Goal: Task Accomplishment & Management: Manage account settings

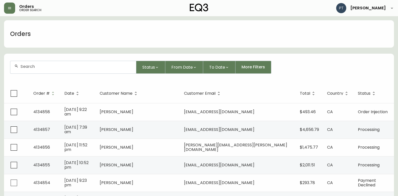
click at [79, 70] on div at bounding box center [73, 67] width 126 height 12
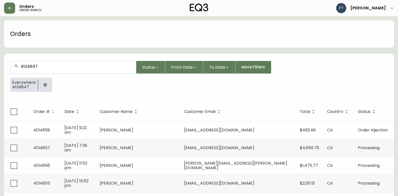
type input "4134847"
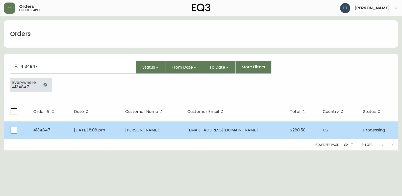
click at [171, 128] on td "[PERSON_NAME]" at bounding box center [152, 130] width 62 height 18
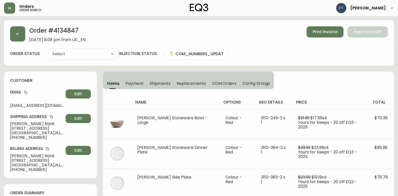
type input "Processing"
select select "PROCESSING"
click at [158, 84] on span "Shipments" at bounding box center [160, 83] width 21 height 5
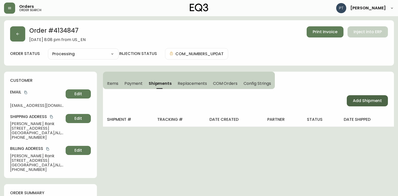
click at [376, 97] on button "Add Shipment" at bounding box center [367, 100] width 41 height 11
select select "PENDING"
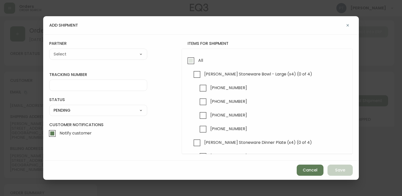
click at [191, 66] on input "All" at bounding box center [191, 61] width 12 height 12
checkbox input "true"
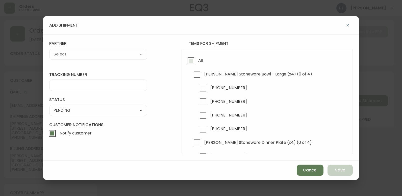
checkbox input "true"
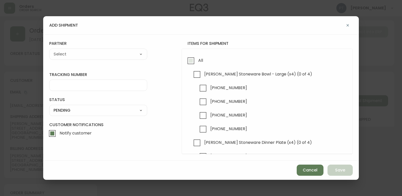
checkbox input "true"
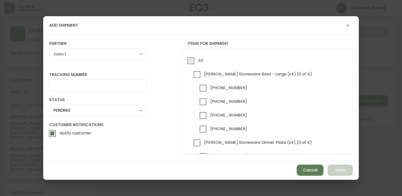
checkbox input "true"
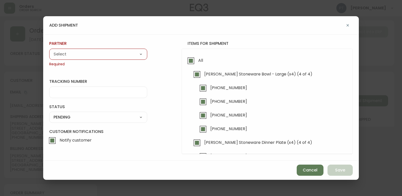
click at [131, 56] on select "A Move to Remember LLC ABF Freight Alero [PERSON_NAME] Canada Post CDS Ceva Log…" at bounding box center [98, 54] width 98 height 8
select select "cjy0a9taa01x001669l98m63c"
click at [49, 50] on select "A Move to Remember LLC ABF Freight Alero [PERSON_NAME] Canada Post CDS Ceva Log…" at bounding box center [98, 54] width 98 height 8
type input "FedEx"
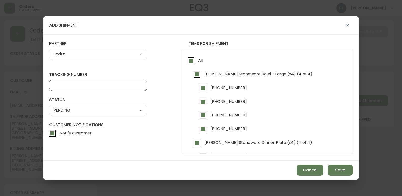
click at [87, 87] on input "tracking number" at bounding box center [98, 85] width 89 height 5
type input "902216337247"
click at [87, 108] on select "SHIPPED PENDING CANCELLED" at bounding box center [98, 110] width 98 height 8
click at [49, 106] on select "SHIPPED PENDING CANCELLED" at bounding box center [98, 110] width 98 height 8
select select "PENDING"
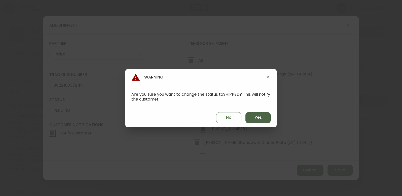
click at [267, 118] on button "Yes" at bounding box center [258, 117] width 25 height 11
type input "SHIPPED"
select select "SHIPPED"
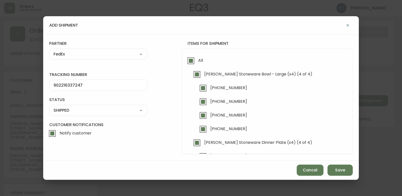
click at [342, 179] on div "Cancel Save" at bounding box center [201, 169] width 316 height 19
click at [341, 172] on span "Save" at bounding box center [340, 170] width 10 height 6
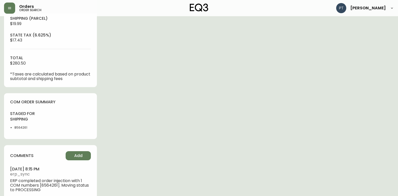
scroll to position [214, 0]
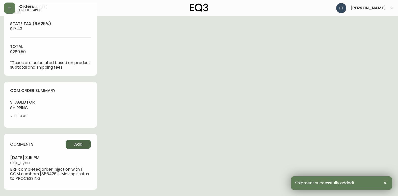
type input "Fully Shipped"
select select "FULLY_SHIPPED"
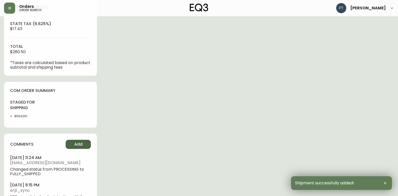
click at [80, 146] on span "Add" at bounding box center [78, 144] width 8 height 6
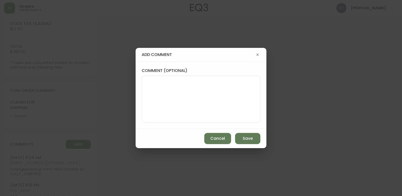
click at [170, 101] on textarea "comment (optional)" at bounding box center [201, 99] width 110 height 40
type textarea "PT"
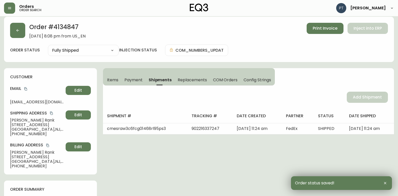
scroll to position [0, 0]
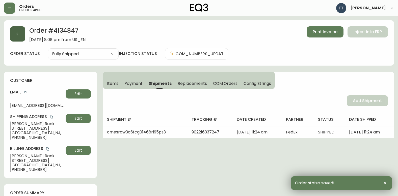
click at [18, 31] on button "button" at bounding box center [17, 33] width 15 height 15
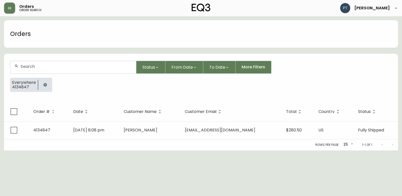
click at [43, 69] on div at bounding box center [73, 67] width 126 height 12
type input "4134830"
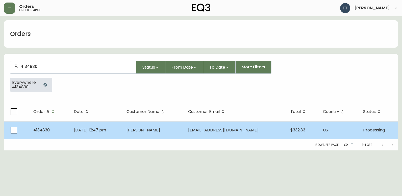
click at [148, 136] on td "[PERSON_NAME]" at bounding box center [154, 130] width 62 height 18
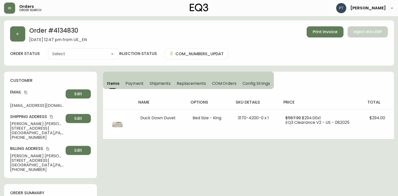
type input "Processing"
select select "PROCESSING"
click at [157, 82] on span "Shipments" at bounding box center [160, 83] width 21 height 5
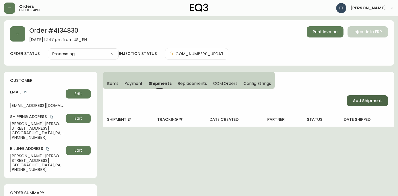
drag, startPoint x: 384, startPoint y: 104, endPoint x: 374, endPoint y: 101, distance: 10.7
click at [383, 103] on button "Add Shipment" at bounding box center [367, 100] width 41 height 11
select select "PENDING"
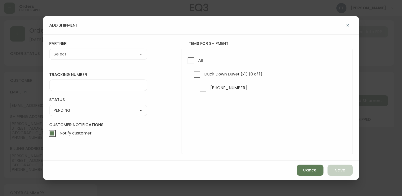
drag, startPoint x: 181, startPoint y: 63, endPoint x: 184, endPoint y: 59, distance: 4.9
click at [181, 63] on form "tracking number status PENDING SHIPPED PENDING CANCELLED partner A Move to Reme…" at bounding box center [201, 97] width 304 height 113
click at [191, 61] on input "All" at bounding box center [191, 61] width 12 height 12
checkbox input "true"
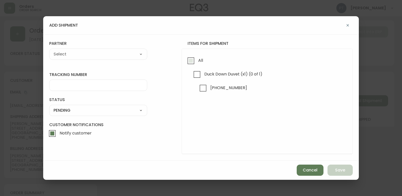
checkbox input "true"
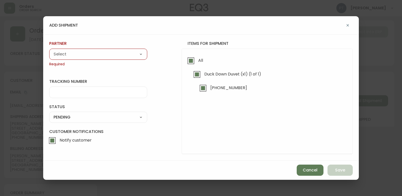
drag, startPoint x: 121, startPoint y: 53, endPoint x: 122, endPoint y: 57, distance: 5.0
click at [121, 53] on select "A Move to Remember LLC ABF Freight Alero [PERSON_NAME] Canada Post CDS Ceva Log…" at bounding box center [98, 54] width 98 height 8
select select "cjy0a9taa01x001669l98m63c"
click at [49, 50] on select "A Move to Remember LLC ABF Freight Alero [PERSON_NAME] Canada Post CDS Ceva Log…" at bounding box center [98, 54] width 98 height 8
type input "FedEx"
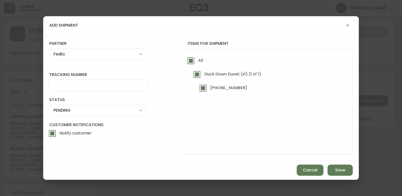
click at [108, 90] on div at bounding box center [98, 84] width 98 height 11
type input "902216337258"
click at [110, 111] on select "SHIPPED PENDING CANCELLED" at bounding box center [98, 110] width 98 height 8
click at [49, 106] on select "SHIPPED PENDING CANCELLED" at bounding box center [98, 110] width 98 height 8
select select "PENDING"
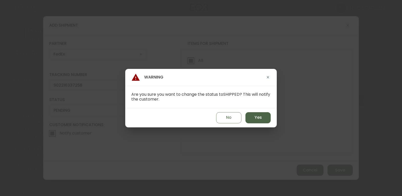
click at [256, 116] on span "Yes" at bounding box center [258, 117] width 7 height 6
type input "SHIPPED"
select select "SHIPPED"
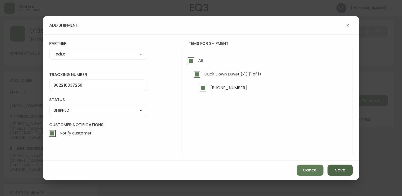
click at [348, 169] on button "Save" at bounding box center [340, 169] width 25 height 11
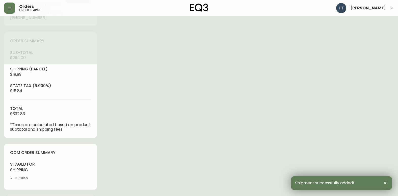
type input "Fully Shipped"
select select "FULLY_SHIPPED"
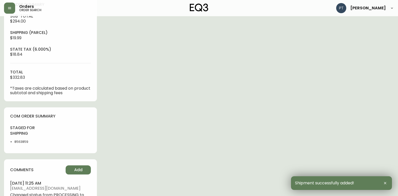
scroll to position [241, 0]
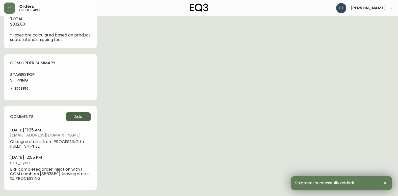
click at [77, 119] on span "Add" at bounding box center [78, 117] width 8 height 6
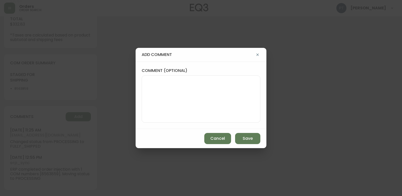
click at [226, 94] on textarea "comment (optional)" at bounding box center [201, 99] width 110 height 40
type textarea "CH"
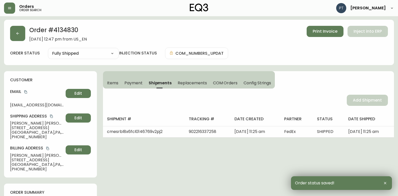
scroll to position [0, 0]
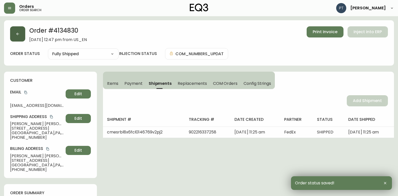
click at [16, 34] on icon "button" at bounding box center [18, 34] width 4 height 4
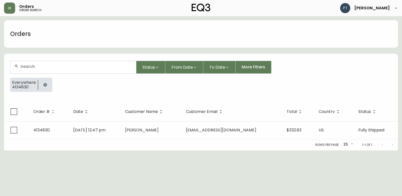
click at [74, 67] on input "text" at bounding box center [76, 66] width 112 height 5
type input "4134837"
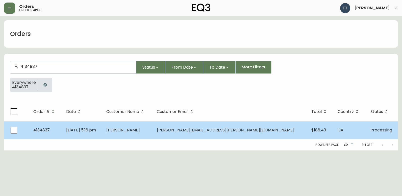
click at [153, 134] on td "[PERSON_NAME]" at bounding box center [127, 130] width 50 height 18
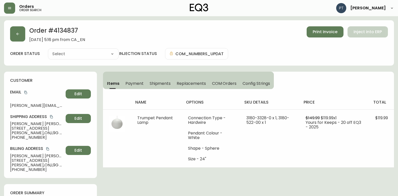
type input "Processing"
select select "PROCESSING"
click at [159, 82] on span "Shipments" at bounding box center [160, 83] width 21 height 5
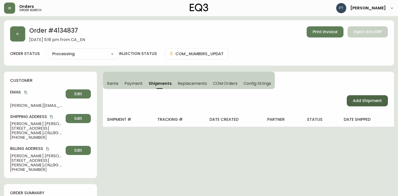
drag, startPoint x: 364, startPoint y: 101, endPoint x: 359, endPoint y: 103, distance: 5.5
click at [364, 101] on span "Add Shipment" at bounding box center [367, 101] width 29 height 6
select select "PENDING"
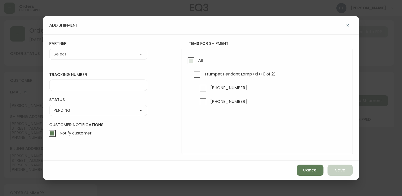
click at [201, 66] on label "All" at bounding box center [194, 62] width 18 height 14
click at [197, 66] on input "All" at bounding box center [191, 61] width 12 height 12
checkbox input "true"
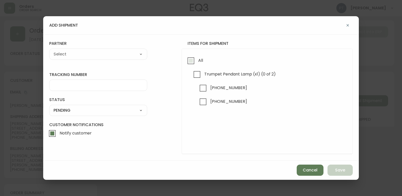
checkbox input "true"
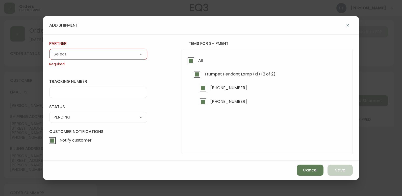
click at [141, 56] on select "A Move to Remember LLC ABF Freight Alero [PERSON_NAME] Canada Post CDS Ceva Log…" at bounding box center [98, 54] width 98 height 8
select select "cjy0a9taa01x001669l98m63c"
click at [49, 50] on select "A Move to Remember LLC ABF Freight Alero [PERSON_NAME] Canada Post CDS Ceva Log…" at bounding box center [98, 54] width 98 height 8
type input "FedEx"
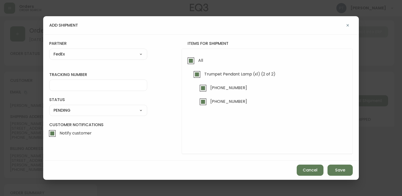
click at [112, 82] on div at bounding box center [98, 84] width 98 height 11
type input "902217263260"
click at [135, 111] on select "SHIPPED PENDING CANCELLED" at bounding box center [98, 110] width 98 height 8
click at [49, 106] on select "SHIPPED PENDING CANCELLED" at bounding box center [98, 110] width 98 height 8
select select "PENDING"
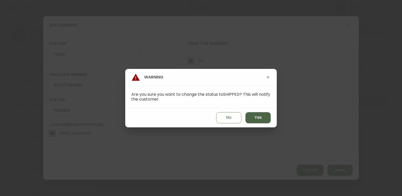
click at [253, 119] on button "Yes" at bounding box center [258, 117] width 25 height 11
type input "SHIPPED"
select select "SHIPPED"
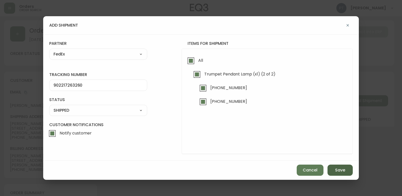
click at [334, 170] on button "Save" at bounding box center [340, 169] width 25 height 11
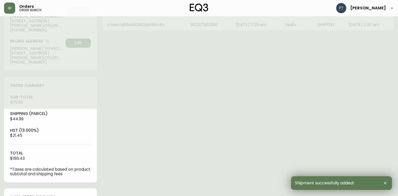
type input "Fully Shipped"
select select "FULLY_SHIPPED"
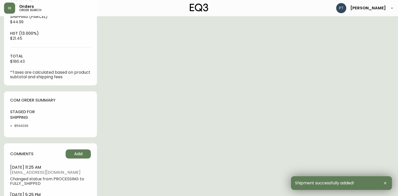
scroll to position [241, 0]
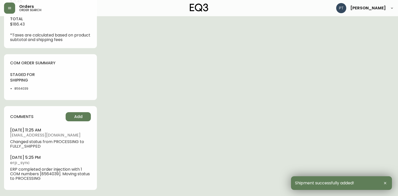
click at [89, 125] on div "comments Add [DATE] 11:25 am [EMAIL_ADDRESS][DOMAIN_NAME] Changed status from P…" at bounding box center [50, 148] width 93 height 84
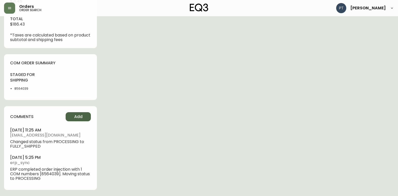
click at [85, 115] on button "Add" at bounding box center [78, 116] width 25 height 9
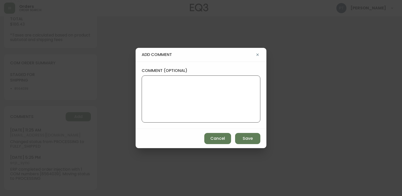
click at [175, 101] on textarea "comment (optional)" at bounding box center [201, 99] width 110 height 40
type textarea "PT"
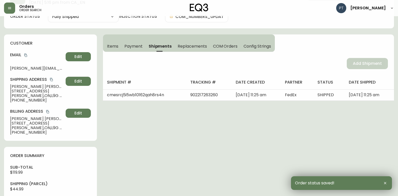
scroll to position [0, 0]
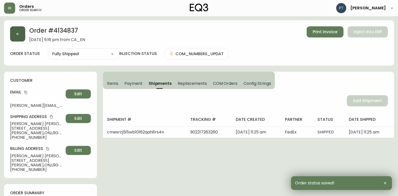
click at [14, 35] on button "button" at bounding box center [17, 33] width 15 height 15
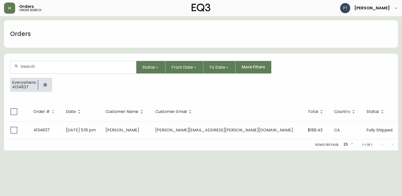
click at [53, 72] on div at bounding box center [73, 67] width 126 height 12
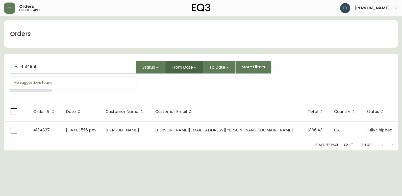
type input "4134819"
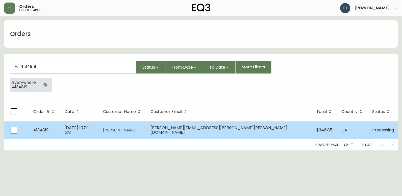
click at [99, 131] on td "[DATE] 10:09 pm" at bounding box center [79, 130] width 39 height 18
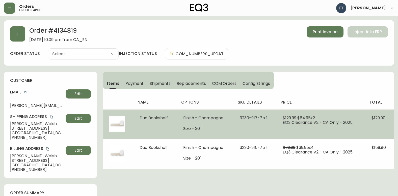
type input "Processing"
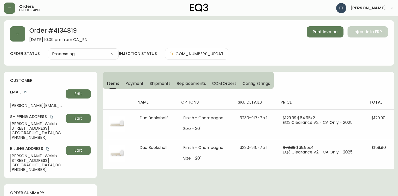
select select "PROCESSING"
click at [161, 83] on span "Shipments" at bounding box center [160, 83] width 21 height 5
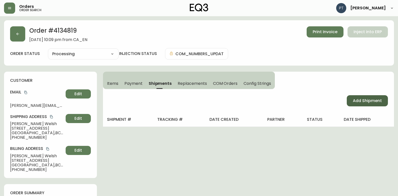
click at [365, 102] on span "Add Shipment" at bounding box center [367, 101] width 29 height 6
select select "PENDING"
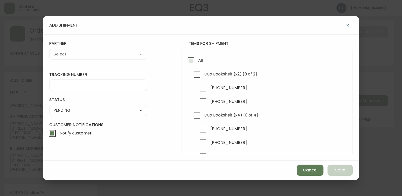
click at [188, 57] on input "All" at bounding box center [191, 61] width 12 height 12
checkbox input "true"
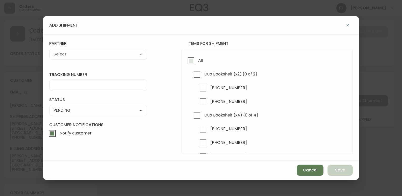
checkbox input "true"
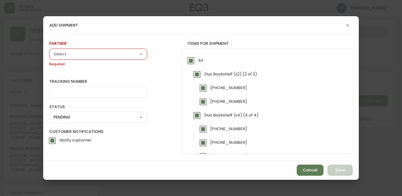
click at [121, 56] on select "A Move to Remember LLC ABF Freight Alero [PERSON_NAME] Canada Post CDS Ceva Log…" at bounding box center [98, 54] width 98 height 8
select select "cjy0a9taa01x001669l98m63c"
click at [49, 50] on select "A Move to Remember LLC ABF Freight Alero [PERSON_NAME] Canada Post CDS Ceva Log…" at bounding box center [98, 54] width 98 height 8
type input "FedEx"
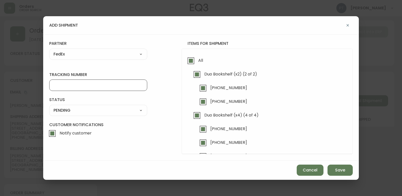
click at [81, 86] on input "tracking number" at bounding box center [98, 85] width 89 height 5
type input "902217263270"
click at [105, 111] on select "SHIPPED PENDING CANCELLED" at bounding box center [98, 110] width 98 height 8
click at [49, 106] on select "SHIPPED PENDING CANCELLED" at bounding box center [98, 110] width 98 height 8
select select "PENDING"
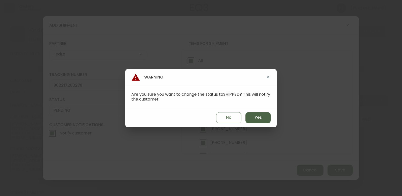
click at [258, 115] on span "Yes" at bounding box center [258, 117] width 7 height 6
type input "SHIPPED"
select select "SHIPPED"
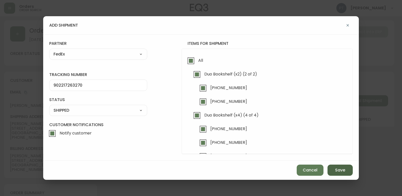
click at [338, 172] on span "Save" at bounding box center [340, 170] width 10 height 6
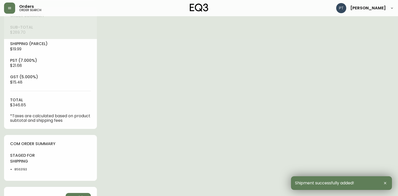
type input "Fully Shipped"
select select "FULLY_SHIPPED"
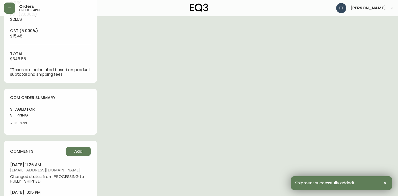
scroll to position [257, 0]
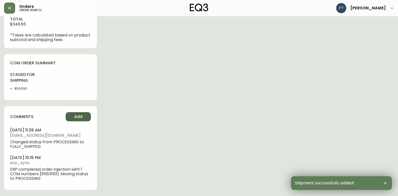
click at [87, 117] on button "Add" at bounding box center [78, 116] width 25 height 9
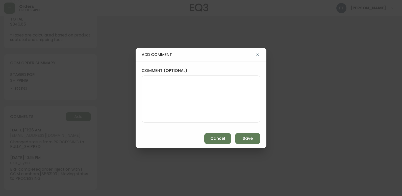
click at [163, 98] on textarea "comment (optional)" at bounding box center [201, 99] width 110 height 40
type textarea "CH"
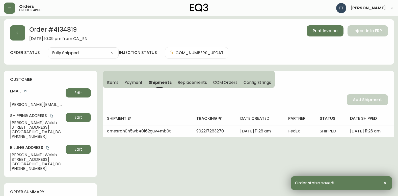
scroll to position [0, 0]
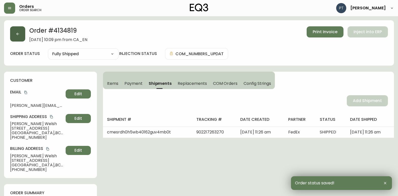
click at [16, 31] on button "button" at bounding box center [17, 33] width 15 height 15
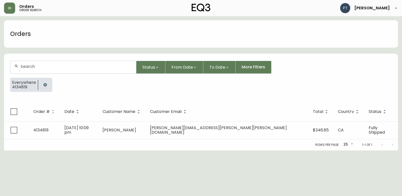
click at [39, 66] on input "text" at bounding box center [76, 66] width 112 height 5
type input "4134785"
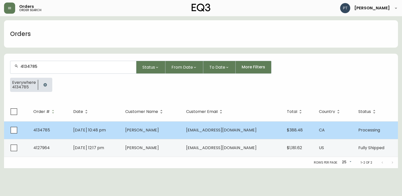
click at [155, 134] on td "[PERSON_NAME]" at bounding box center [151, 130] width 61 height 18
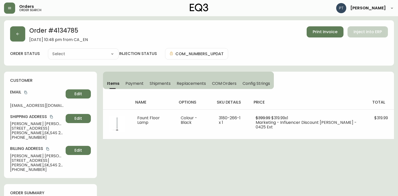
type input "Processing"
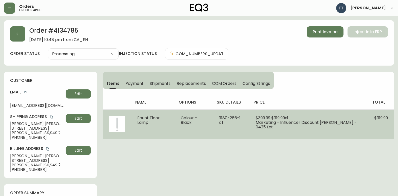
select select "PROCESSING"
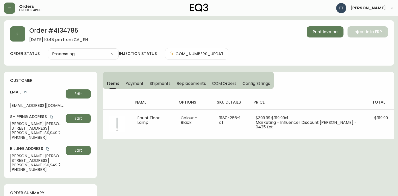
click at [164, 84] on span "Shipments" at bounding box center [160, 83] width 21 height 5
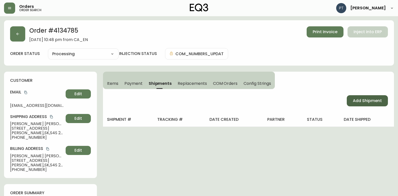
click at [368, 100] on span "Add Shipment" at bounding box center [367, 101] width 29 height 6
select select "PENDING"
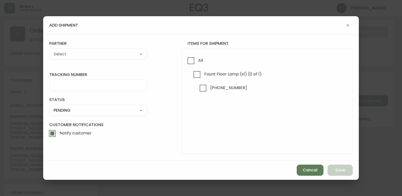
click at [183, 63] on div "All Fount Floor Lamp (x1) (0 of 1) [PHONE_NUMBER]" at bounding box center [267, 101] width 171 height 105
click at [187, 61] on input "All" at bounding box center [191, 61] width 12 height 12
checkbox input "true"
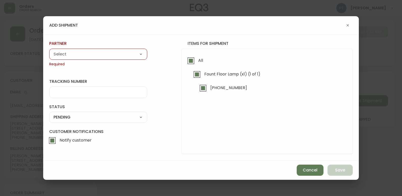
click at [114, 61] on div "partner A Move to Remember LLC ABF Freight Alero [PERSON_NAME] Canada Post CDS …" at bounding box center [98, 54] width 98 height 26
drag, startPoint x: 113, startPoint y: 48, endPoint x: 121, endPoint y: 61, distance: 15.4
click at [113, 53] on div "partner A Move to Remember LLC ABF Freight Alero [PERSON_NAME] Canada Post CDS …" at bounding box center [98, 54] width 98 height 26
drag, startPoint x: 121, startPoint y: 56, endPoint x: 120, endPoint y: 58, distance: 2.6
click at [121, 56] on select "A Move to Remember LLC ABF Freight Alero [PERSON_NAME] Canada Post CDS Ceva Log…" at bounding box center [98, 54] width 98 height 8
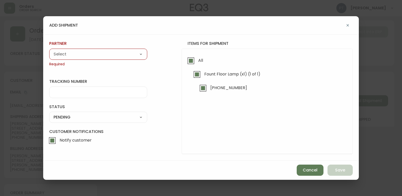
select select "cke4cr6aifkm00134atgpxasx"
click at [49, 50] on select "A Move to Remember LLC ABF Freight Alero [PERSON_NAME] Canada Post CDS Ceva Log…" at bounding box center [98, 54] width 98 height 8
type input "EXPRESS INSTALLATION SERVICES"
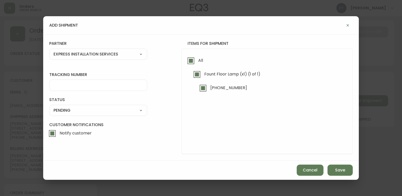
click at [111, 88] on div at bounding box center [98, 84] width 98 height 11
type input "902217263281"
click at [129, 107] on select "SHIPPED PENDING CANCELLED" at bounding box center [98, 110] width 98 height 8
click at [49, 106] on select "SHIPPED PENDING CANCELLED" at bounding box center [98, 110] width 98 height 8
select select "PENDING"
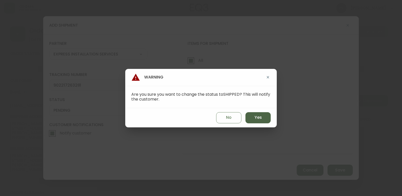
click at [248, 116] on button "Yes" at bounding box center [258, 117] width 25 height 11
type input "SHIPPED"
select select "SHIPPED"
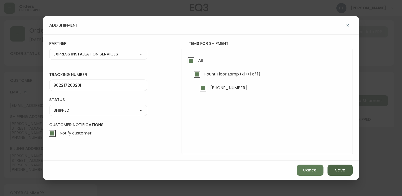
drag, startPoint x: 342, startPoint y: 173, endPoint x: 342, endPoint y: 167, distance: 5.6
click at [342, 172] on button "Save" at bounding box center [340, 169] width 25 height 11
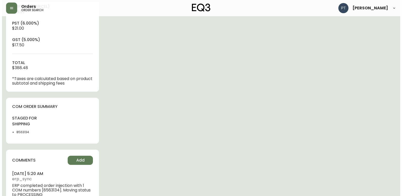
scroll to position [230, 0]
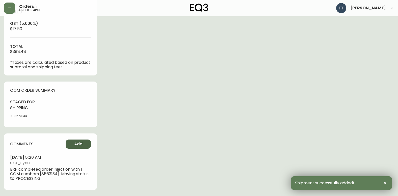
type input "Fully Shipped"
select select "FULLY_SHIPPED"
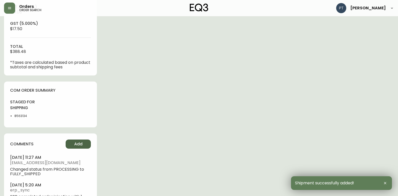
click at [82, 143] on span "Add" at bounding box center [78, 144] width 8 height 6
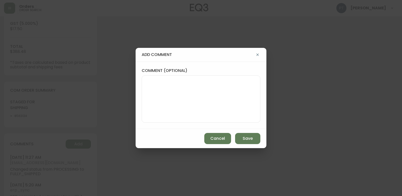
click at [139, 104] on div "comment (optional)" at bounding box center [201, 94] width 131 height 67
click at [156, 99] on textarea "comment (optional)" at bounding box center [201, 99] width 110 height 40
type textarea "CH"
click at [66, 139] on button "Add" at bounding box center [78, 143] width 25 height 9
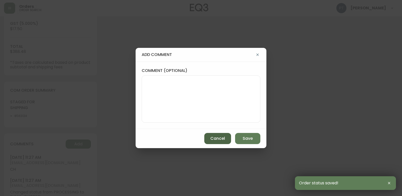
click at [217, 141] on span "Cancel" at bounding box center [217, 138] width 15 height 6
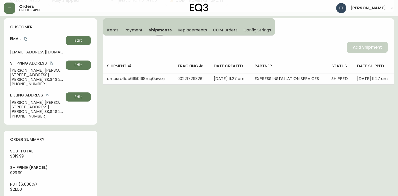
scroll to position [0, 0]
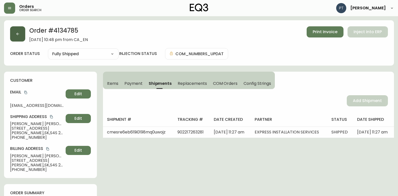
click at [20, 40] on button "button" at bounding box center [17, 33] width 15 height 15
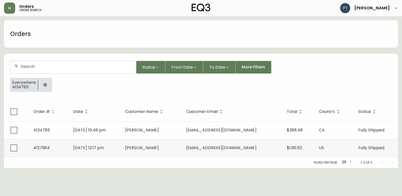
click at [68, 64] on input "text" at bounding box center [76, 66] width 112 height 5
type input "4134764"
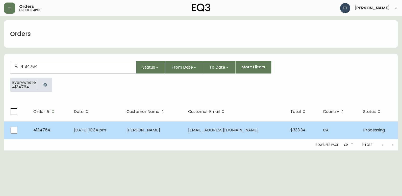
click at [122, 130] on td "[DATE] 10:34 pm" at bounding box center [96, 130] width 53 height 18
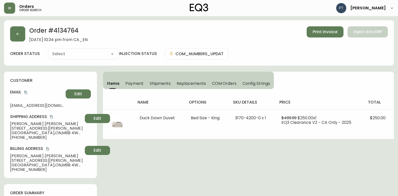
type input "Processing"
select select "PROCESSING"
click at [167, 84] on span "Shipments" at bounding box center [160, 83] width 21 height 5
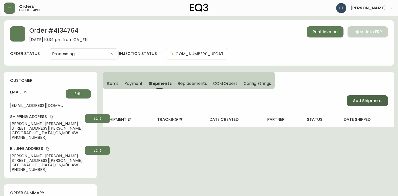
click at [384, 98] on button "Add Shipment" at bounding box center [367, 100] width 41 height 11
select select "PENDING"
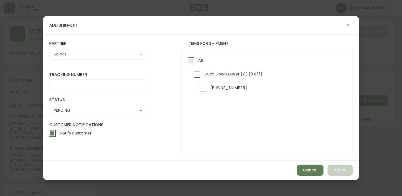
click at [186, 61] on input "All" at bounding box center [191, 61] width 12 height 12
checkbox input "true"
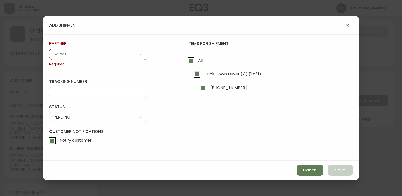
click at [123, 57] on select "A Move to Remember LLC ABF Freight Alero [PERSON_NAME] Canada Post CDS Ceva Log…" at bounding box center [98, 54] width 98 height 8
select select "cjy0a9taa01x001669l98m63c"
click at [49, 50] on select "A Move to Remember LLC ABF Freight Alero [PERSON_NAME] Canada Post CDS Ceva Log…" at bounding box center [98, 54] width 98 height 8
type input "FedEx"
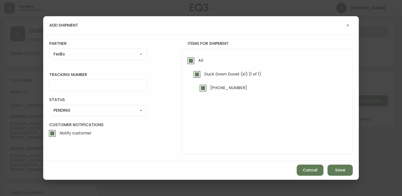
click at [119, 91] on form "tracking number status PENDING SHIPPED PENDING CANCELLED partner FedEx A Move t…" at bounding box center [201, 97] width 304 height 113
click at [124, 87] on input "tracking number" at bounding box center [98, 85] width 89 height 5
type input "902217263292"
click at [137, 107] on select "SHIPPED PENDING CANCELLED" at bounding box center [98, 110] width 98 height 8
click at [49, 106] on select "SHIPPED PENDING CANCELLED" at bounding box center [98, 110] width 98 height 8
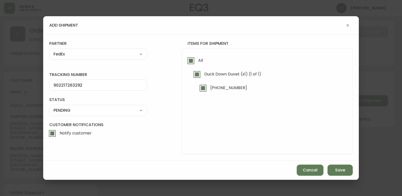
select select "PENDING"
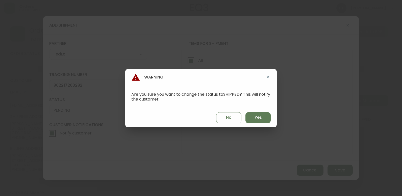
click at [262, 108] on div "No Yes" at bounding box center [201, 117] width 152 height 19
click at [265, 125] on div "No Yes" at bounding box center [201, 117] width 152 height 19
click at [264, 118] on button "Yes" at bounding box center [258, 117] width 25 height 11
type input "SHIPPED"
select select "SHIPPED"
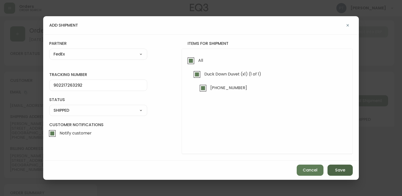
click at [351, 171] on button "Save" at bounding box center [340, 169] width 25 height 11
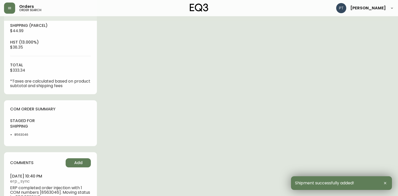
scroll to position [214, 0]
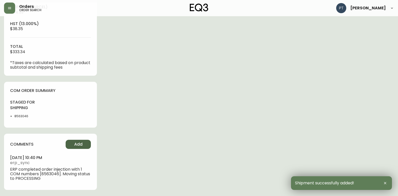
type input "Fully Shipped"
select select "FULLY_SHIPPED"
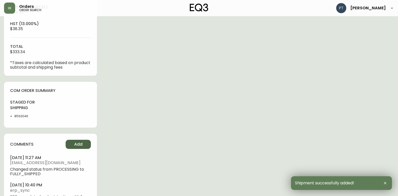
click at [78, 143] on span "Add" at bounding box center [78, 144] width 8 height 6
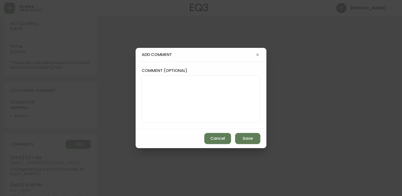
click at [151, 109] on textarea "comment (optional)" at bounding box center [201, 99] width 110 height 40
type textarea "CH"
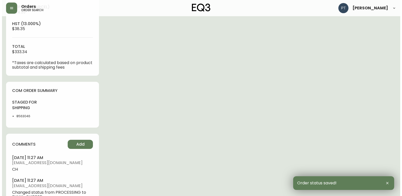
scroll to position [0, 0]
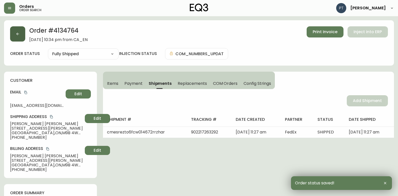
click at [22, 37] on button "button" at bounding box center [17, 33] width 15 height 15
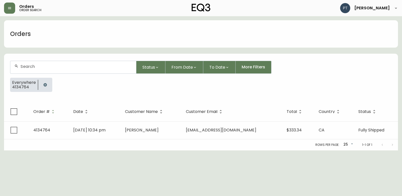
click at [89, 73] on div at bounding box center [73, 67] width 126 height 12
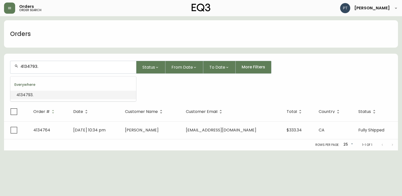
type input "4134793"
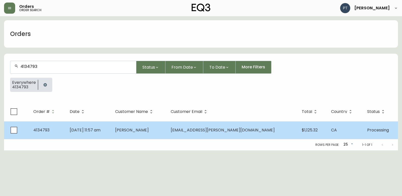
click at [145, 131] on span "[PERSON_NAME]" at bounding box center [132, 130] width 34 height 6
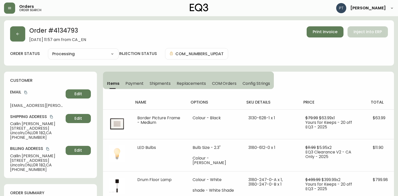
type input "Processing"
select select "PROCESSING"
click at [158, 83] on span "Shipments" at bounding box center [160, 83] width 21 height 5
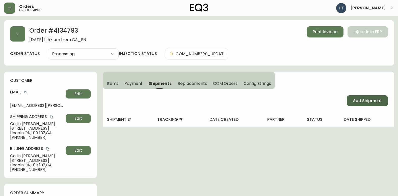
click at [386, 105] on button "Add Shipment" at bounding box center [367, 100] width 41 height 11
select select "PENDING"
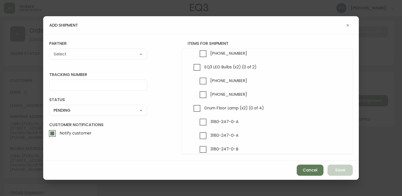
scroll to position [55, 0]
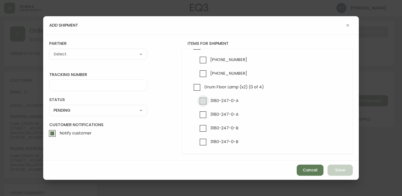
click at [205, 105] on input "3180-247-0-A" at bounding box center [203, 101] width 12 height 12
checkbox input "true"
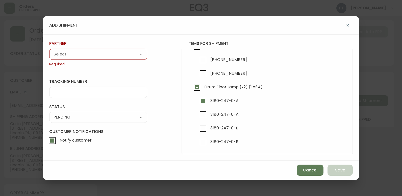
drag, startPoint x: 119, startPoint y: 54, endPoint x: 119, endPoint y: 58, distance: 3.8
click at [119, 54] on select "A Move to Remember LLC ABF Freight Alero [PERSON_NAME] Canada Post CDS Ceva Log…" at bounding box center [98, 54] width 98 height 8
select select "cjy0a9taa01x001669l98m63c"
click at [49, 50] on select "A Move to Remember LLC ABF Freight Alero [PERSON_NAME] Canada Post CDS Ceva Log…" at bounding box center [98, 54] width 98 height 8
type input "FedEx"
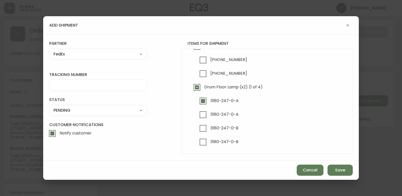
click at [119, 82] on div at bounding box center [98, 84] width 98 height 11
type input "902217263307"
click at [131, 109] on select "SHIPPED PENDING CANCELLED" at bounding box center [98, 110] width 98 height 8
click at [49, 106] on select "SHIPPED PENDING CANCELLED" at bounding box center [98, 110] width 98 height 8
select select "PENDING"
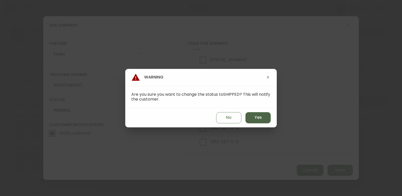
click at [253, 116] on button "Yes" at bounding box center [258, 117] width 25 height 11
type input "SHIPPED"
select select "SHIPPED"
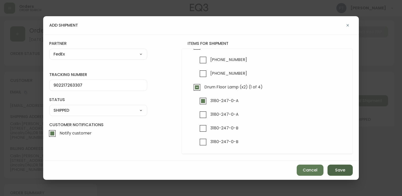
click at [339, 168] on span "Save" at bounding box center [340, 170] width 10 height 6
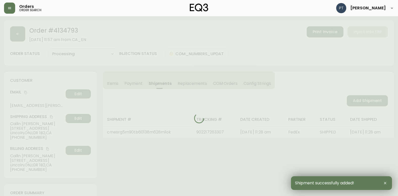
drag, startPoint x: 354, startPoint y: 105, endPoint x: 355, endPoint y: 101, distance: 4.1
click at [357, 102] on div at bounding box center [199, 118] width 390 height 196
type input "Partially Shipped"
select select "PARTIALLY_SHIPPED"
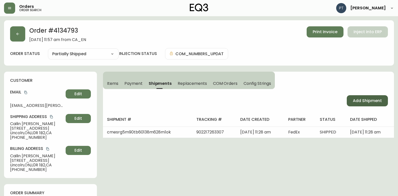
click at [354, 98] on span "Add Shipment" at bounding box center [367, 101] width 29 height 6
select select "PENDING"
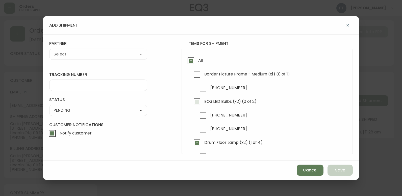
checkbox input "true"
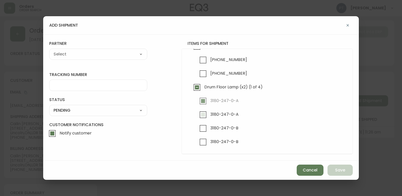
click at [206, 118] on input "3180-247-0-A" at bounding box center [203, 115] width 12 height 12
checkbox input "true"
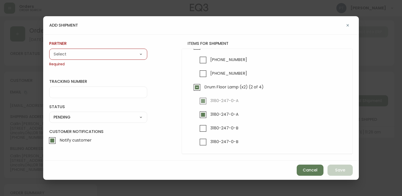
click at [115, 54] on select "A Move to Remember LLC ABF Freight Alero [PERSON_NAME] Canada Post CDS Ceva Log…" at bounding box center [98, 54] width 98 height 8
select select "cjy0a9taa01x001669l98m63c"
click at [49, 50] on select "A Move to Remember LLC ABF Freight Alero [PERSON_NAME] Canada Post CDS Ceva Log…" at bounding box center [98, 54] width 98 height 8
type input "FedEx"
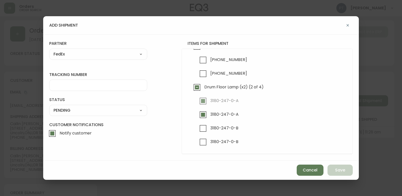
click at [114, 90] on div at bounding box center [98, 84] width 98 height 11
type input "902217263318"
click at [137, 105] on div "SHIPPED PENDING CANCELLED" at bounding box center [98, 110] width 98 height 11
click at [139, 111] on select "SHIPPED PENDING CANCELLED" at bounding box center [98, 110] width 98 height 8
click at [49, 106] on select "SHIPPED PENDING CANCELLED" at bounding box center [98, 110] width 98 height 8
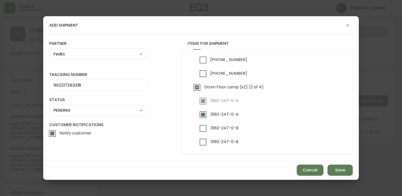
select select "PENDING"
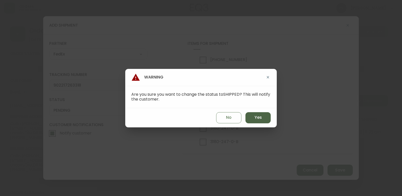
click at [258, 120] on span "Yes" at bounding box center [258, 117] width 7 height 6
type input "SHIPPED"
select select "SHIPPED"
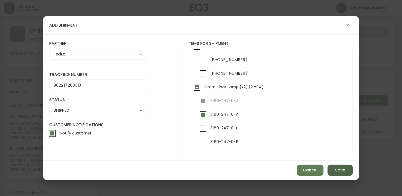
click at [342, 167] on span "Save" at bounding box center [340, 170] width 10 height 6
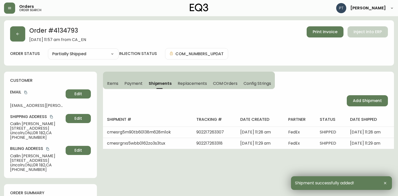
click at [356, 105] on button "Add Shipment" at bounding box center [367, 100] width 41 height 11
select select "PENDING"
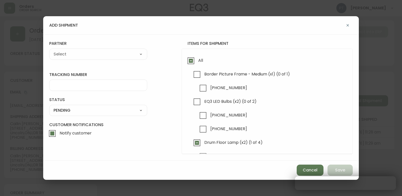
checkbox input "true"
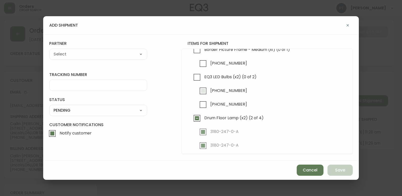
scroll to position [0, 0]
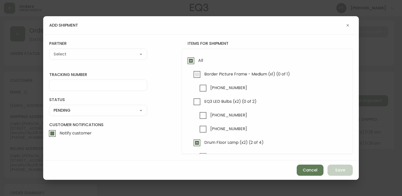
click at [199, 75] on input "Border Picture Frame - Medium (x1) (0 of 1)" at bounding box center [197, 74] width 12 height 12
checkbox input "true"
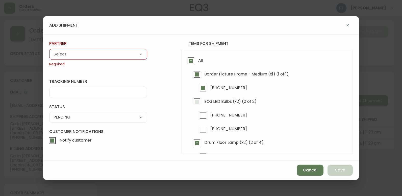
click at [197, 106] on input "EQ3 LED Bulbs (x2) (0 of 2)" at bounding box center [197, 102] width 12 height 12
checkbox input "true"
click at [129, 57] on select "A Move to Remember LLC ABF Freight Alero [PERSON_NAME] Canada Post CDS Ceva Log…" at bounding box center [98, 54] width 98 height 8
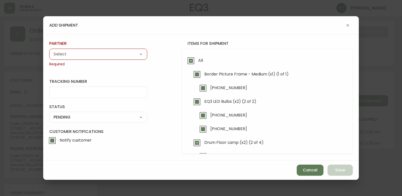
select select "cjy0a9taa01x001669l98m63c"
click at [49, 50] on select "A Move to Remember LLC ABF Freight Alero [PERSON_NAME] Canada Post CDS Ceva Log…" at bounding box center [98, 54] width 98 height 8
type input "FedEx"
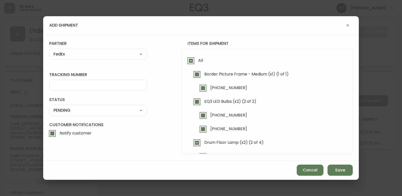
click at [110, 81] on div at bounding box center [98, 84] width 98 height 11
type input "902217263329"
click at [120, 108] on select "SHIPPED PENDING CANCELLED" at bounding box center [98, 110] width 98 height 8
click at [49, 106] on select "SHIPPED PENDING CANCELLED" at bounding box center [98, 110] width 98 height 8
select select "PENDING"
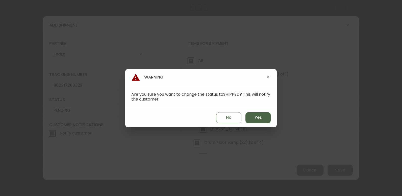
click at [251, 121] on button "Yes" at bounding box center [258, 117] width 25 height 11
type input "SHIPPED"
select select "SHIPPED"
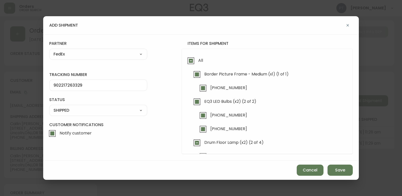
click at [346, 180] on div "add shipment tracking number 902217263329 status SHIPPED SHIPPED PENDING CANCEL…" at bounding box center [201, 98] width 402 height 196
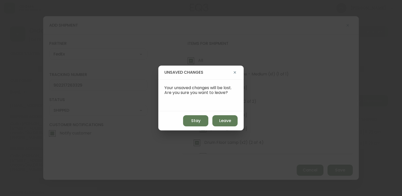
click at [212, 160] on div "unsaved changes Your unsaved changes will be lost. Are you sure you want to lea…" at bounding box center [201, 98] width 402 height 196
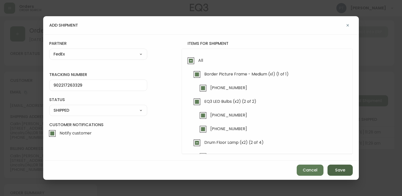
click at [336, 166] on button "Save" at bounding box center [340, 169] width 25 height 11
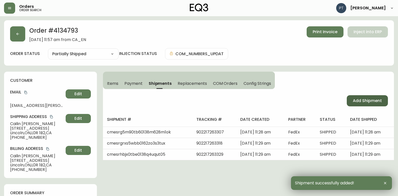
click at [365, 102] on span "Add Shipment" at bounding box center [367, 101] width 29 height 6
select select "PENDING"
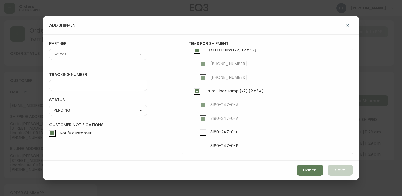
scroll to position [55, 0]
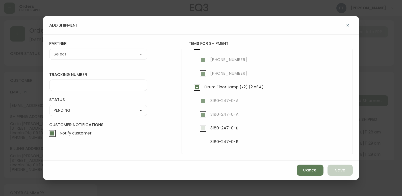
click at [207, 130] on input "3180-247-0-B" at bounding box center [203, 128] width 12 height 12
checkbox input "true"
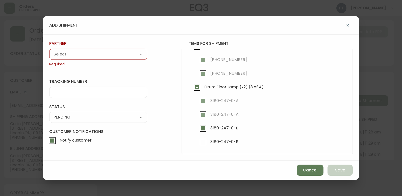
drag, startPoint x: 128, startPoint y: 59, endPoint x: 122, endPoint y: 58, distance: 6.9
click at [128, 59] on div "A Move to Remember LLC ABF Freight Alero [PERSON_NAME] Canada Post CDS Ceva Log…" at bounding box center [98, 54] width 98 height 11
click at [122, 55] on select "A Move to Remember LLC ABF Freight Alero [PERSON_NAME] Canada Post CDS Ceva Log…" at bounding box center [98, 54] width 98 height 8
select select "cjz4bo5w102ho01145qx5qg8u"
click at [49, 50] on select "A Move to Remember LLC ABF Freight Alero [PERSON_NAME] Canada Post CDS Ceva Log…" at bounding box center [98, 54] width 98 height 8
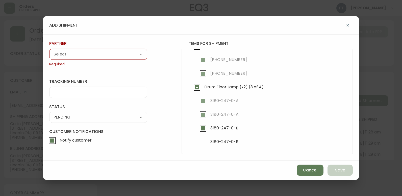
type input "FedEx US - Signature Required"
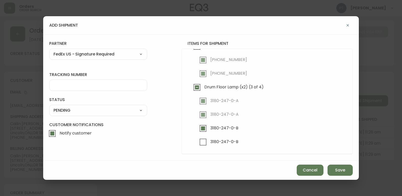
click at [117, 52] on select "A Move to Remember LLC ABF Freight Alero [PERSON_NAME] Canada Post CDS Ceva Log…" at bounding box center [98, 54] width 98 height 8
select select "cjy0a9taa01x001669l98m63c"
click at [49, 50] on select "A Move to Remember LLC ABF Freight Alero [PERSON_NAME] Canada Post CDS Ceva Log…" at bounding box center [98, 54] width 98 height 8
type input "FedEx"
click at [98, 89] on div at bounding box center [98, 84] width 98 height 11
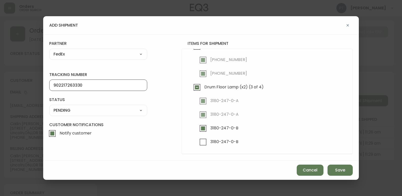
type input "902217263330"
click at [118, 106] on select "SHIPPED PENDING CANCELLED" at bounding box center [98, 110] width 98 height 8
click at [49, 106] on select "SHIPPED PENDING CANCELLED" at bounding box center [98, 110] width 98 height 8
select select "PENDING"
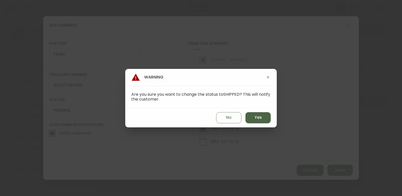
click at [258, 112] on div "No Yes" at bounding box center [201, 117] width 152 height 19
click at [258, 113] on button "Yes" at bounding box center [258, 117] width 25 height 11
type input "SHIPPED"
select select "SHIPPED"
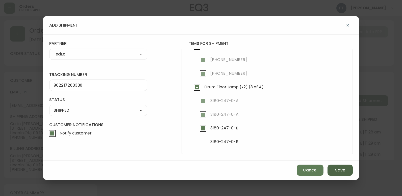
click at [332, 172] on button "Save" at bounding box center [340, 169] width 25 height 11
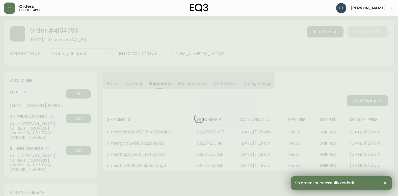
click at [357, 100] on div at bounding box center [199, 118] width 390 height 196
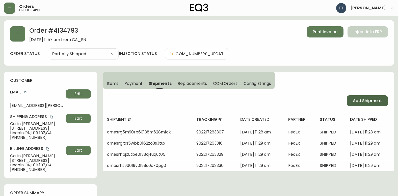
click at [357, 104] on button "Add Shipment" at bounding box center [367, 100] width 41 height 11
select select "PENDING"
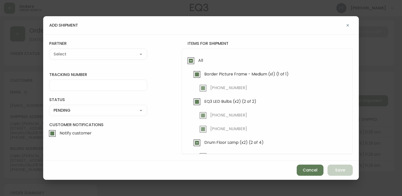
checkbox input "true"
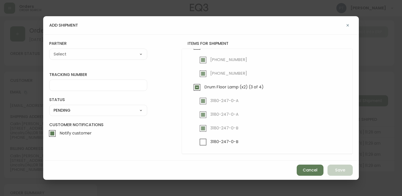
drag, startPoint x: 212, startPoint y: 150, endPoint x: 211, endPoint y: 147, distance: 2.8
click at [212, 150] on div "All Border Picture Frame - Medium (x1) (1 of 1) [PHONE_NUMBER] EQ3 LED Bulbs (x…" at bounding box center [267, 101] width 171 height 105
drag, startPoint x: 198, startPoint y: 143, endPoint x: 227, endPoint y: 148, distance: 29.5
click at [198, 142] on input "3180-247-0-B" at bounding box center [203, 142] width 12 height 12
checkbox input "true"
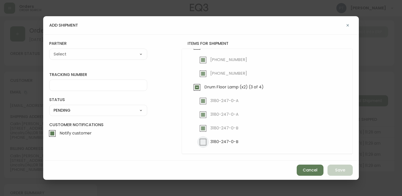
checkbox input "true"
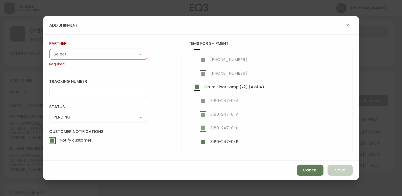
click at [130, 55] on select "A Move to Remember LLC ABF Freight Alero [PERSON_NAME] Canada Post CDS Ceva Log…" at bounding box center [98, 54] width 98 height 8
select select "cjy0a9taa01x001669l98m63c"
click at [49, 50] on select "A Move to Remember LLC ABF Freight Alero [PERSON_NAME] Canada Post CDS Ceva Log…" at bounding box center [98, 54] width 98 height 8
type input "FedEx"
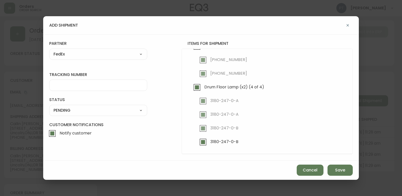
click at [106, 82] on div at bounding box center [98, 84] width 98 height 11
type input "902217263340"
click at [137, 108] on select "SHIPPED PENDING CANCELLED" at bounding box center [98, 110] width 98 height 8
click at [49, 106] on select "SHIPPED PENDING CANCELLED" at bounding box center [98, 110] width 98 height 8
select select "PENDING"
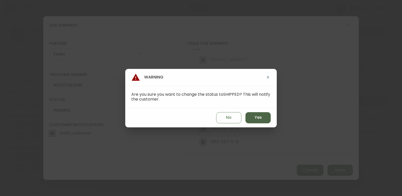
click at [258, 119] on span "Yes" at bounding box center [258, 117] width 7 height 6
type input "SHIPPED"
select select "SHIPPED"
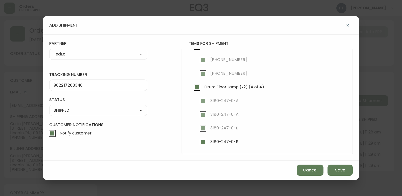
click at [330, 166] on button "Save" at bounding box center [340, 169] width 25 height 11
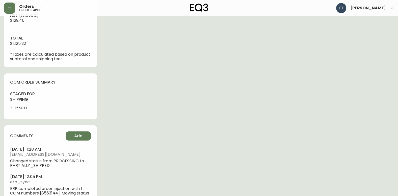
scroll to position [241, 0]
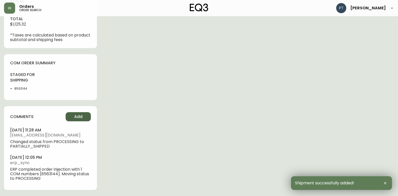
type input "Fully Shipped"
select select "FULLY_SHIPPED"
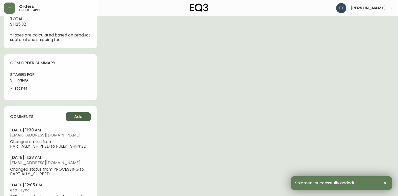
click at [72, 117] on button "Add" at bounding box center [78, 116] width 25 height 9
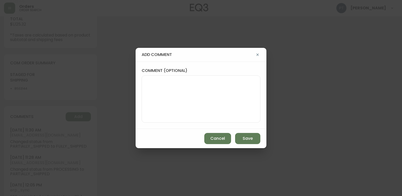
click at [175, 94] on textarea "comment (optional)" at bounding box center [201, 99] width 110 height 40
type textarea "["
type textarea "PT"
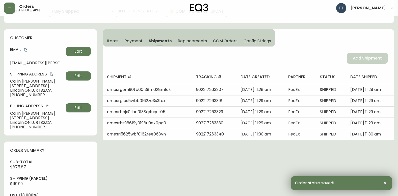
scroll to position [0, 0]
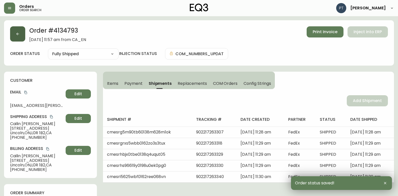
click at [15, 33] on button "button" at bounding box center [17, 33] width 15 height 15
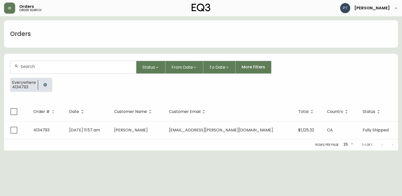
click at [50, 63] on div at bounding box center [73, 67] width 126 height 12
type input "4134840"
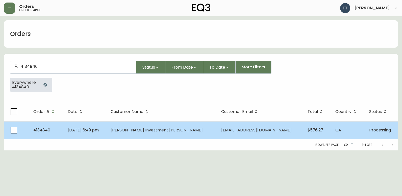
click at [107, 123] on td "[DATE] 6:49 pm" at bounding box center [85, 130] width 43 height 18
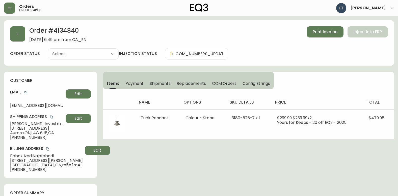
type input "Processing"
select select "PROCESSING"
click at [157, 85] on span "Shipments" at bounding box center [160, 83] width 21 height 5
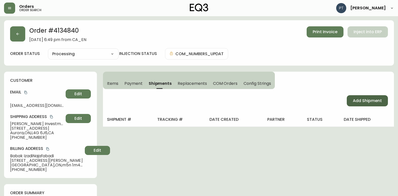
drag, startPoint x: 375, startPoint y: 98, endPoint x: 375, endPoint y: 103, distance: 5.1
click at [375, 103] on button "Add Shipment" at bounding box center [367, 100] width 41 height 11
select select "PENDING"
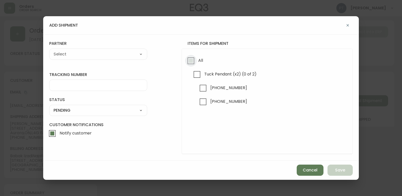
click at [192, 61] on input "All" at bounding box center [191, 61] width 12 height 12
checkbox input "true"
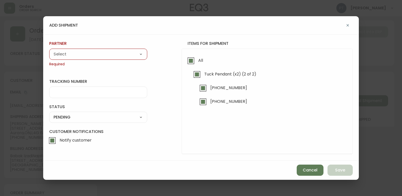
click at [122, 53] on select "A Move to Remember LLC ABF Freight Alero [PERSON_NAME] Canada Post CDS Ceva Log…" at bounding box center [98, 54] width 98 height 8
select select "cjy0a9taa01x001669l98m63c"
click at [49, 50] on select "A Move to Remember LLC ABF Freight Alero [PERSON_NAME] Canada Post CDS Ceva Log…" at bounding box center [98, 54] width 98 height 8
type input "FedEx"
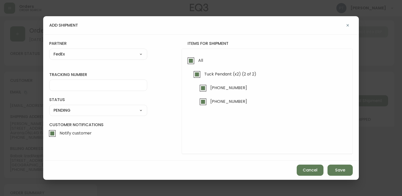
click at [91, 86] on input "tracking number" at bounding box center [98, 85] width 89 height 5
type input "902217263351"
click at [113, 115] on div "SHIPPED PENDING CANCELLED" at bounding box center [98, 110] width 98 height 11
click at [115, 108] on select "SHIPPED PENDING CANCELLED" at bounding box center [98, 110] width 98 height 8
click at [49, 106] on select "SHIPPED PENDING CANCELLED" at bounding box center [98, 110] width 98 height 8
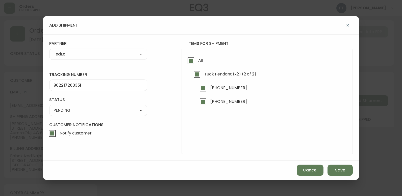
select select "PENDING"
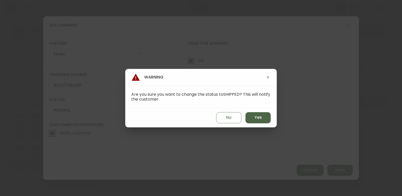
click at [256, 119] on span "Yes" at bounding box center [258, 117] width 7 height 6
type input "SHIPPED"
select select "SHIPPED"
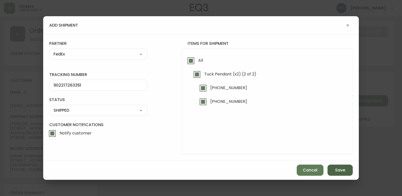
click at [342, 170] on span "Save" at bounding box center [340, 170] width 10 height 6
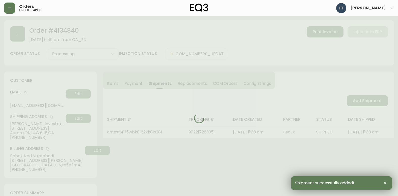
type input "Fully Shipped"
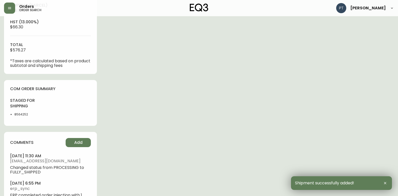
scroll to position [241, 0]
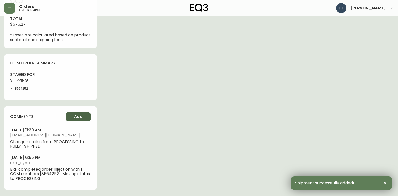
click at [85, 113] on button "Add" at bounding box center [78, 116] width 25 height 9
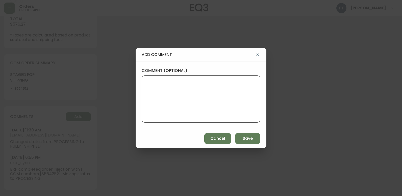
click at [166, 90] on textarea "comment (optional)" at bounding box center [201, 99] width 110 height 40
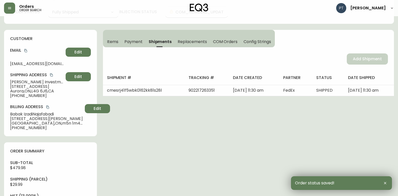
scroll to position [0, 0]
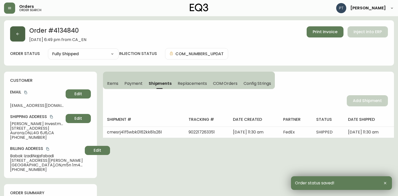
click at [16, 37] on button "button" at bounding box center [17, 33] width 15 height 15
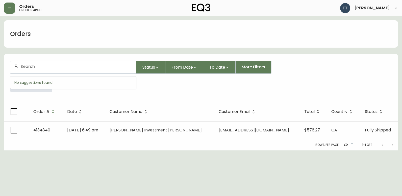
click at [81, 67] on input "text" at bounding box center [76, 66] width 112 height 5
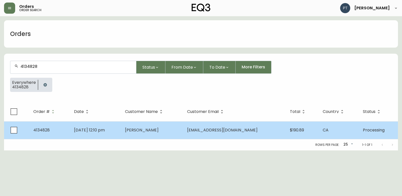
click at [183, 130] on td "[PERSON_NAME]" at bounding box center [152, 130] width 62 height 18
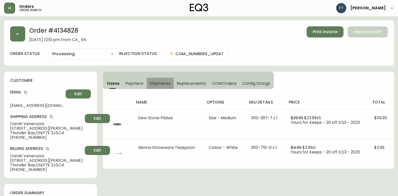
click at [157, 81] on span "Shipments" at bounding box center [160, 83] width 21 height 5
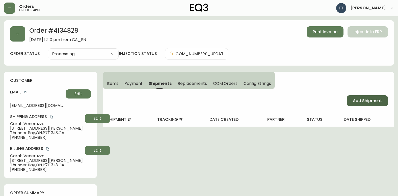
click at [374, 102] on span "Add Shipment" at bounding box center [367, 101] width 29 height 6
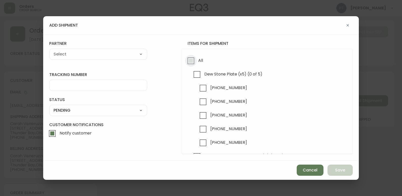
click at [192, 59] on input "All" at bounding box center [191, 61] width 12 height 12
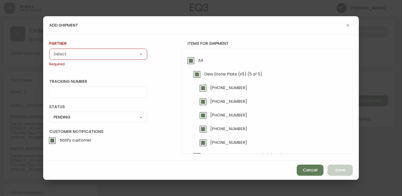
click at [123, 58] on div "A Move to Remember LLC ABF Freight Alero [PERSON_NAME] Canada Post CDS Ceva Log…" at bounding box center [98, 54] width 98 height 11
click at [123, 57] on select "A Move to Remember LLC ABF Freight Alero [PERSON_NAME] Canada Post CDS Ceva Log…" at bounding box center [98, 54] width 98 height 8
click at [49, 50] on select "A Move to Remember LLC ABF Freight Alero [PERSON_NAME] Canada Post CDS Ceva Log…" at bounding box center [98, 54] width 98 height 8
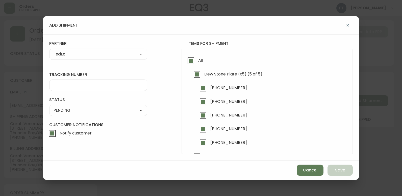
click at [106, 86] on input "tracking number" at bounding box center [98, 85] width 89 height 5
click at [117, 111] on select "SHIPPED PENDING CANCELLED" at bounding box center [98, 110] width 98 height 8
click at [49, 106] on select "SHIPPED PENDING CANCELLED" at bounding box center [98, 110] width 98 height 8
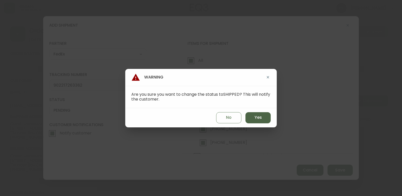
click at [255, 116] on span "Yes" at bounding box center [258, 117] width 7 height 6
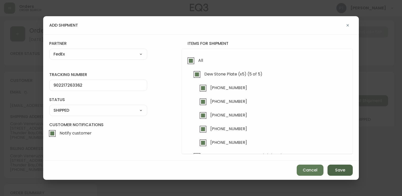
click at [342, 165] on button "Save" at bounding box center [340, 169] width 25 height 11
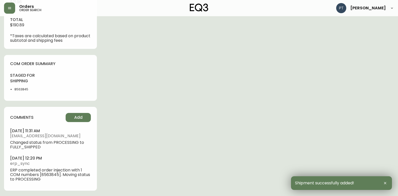
scroll to position [241, 0]
click at [80, 118] on span "Add" at bounding box center [78, 117] width 8 height 6
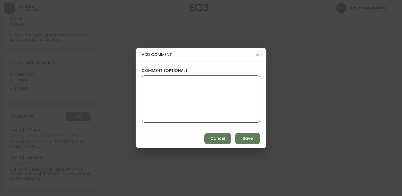
click at [172, 96] on textarea "comment (optional)" at bounding box center [201, 99] width 110 height 40
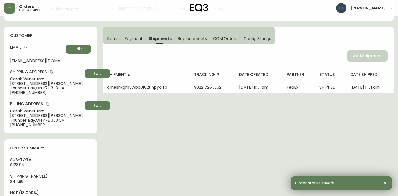
scroll to position [0, 0]
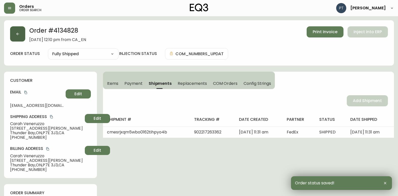
click at [19, 35] on icon "button" at bounding box center [18, 34] width 4 height 4
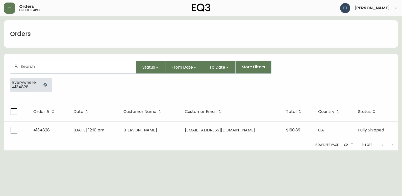
click at [65, 69] on div at bounding box center [73, 67] width 126 height 12
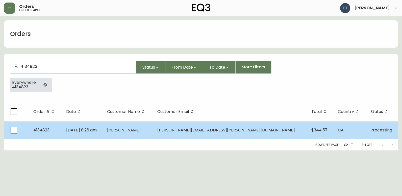
click at [153, 127] on td "[PERSON_NAME]" at bounding box center [128, 130] width 50 height 18
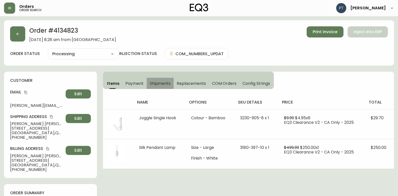
click at [160, 85] on span "Shipments" at bounding box center [160, 83] width 21 height 5
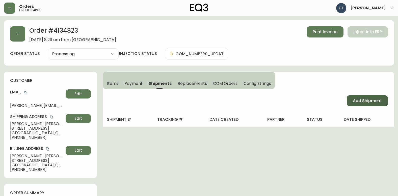
click at [360, 99] on span "Add Shipment" at bounding box center [367, 101] width 29 height 6
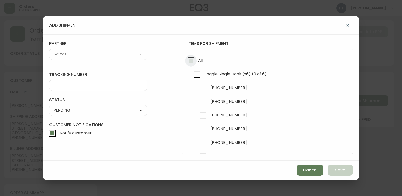
click at [187, 64] on input "All" at bounding box center [191, 61] width 12 height 12
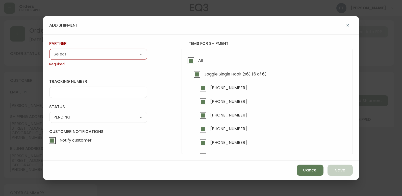
drag, startPoint x: 125, startPoint y: 55, endPoint x: 127, endPoint y: 58, distance: 2.8
click at [125, 55] on select "A Move to Remember LLC ABF Freight Alero [PERSON_NAME] Canada Post CDS Ceva Log…" at bounding box center [98, 54] width 98 height 8
click at [49, 50] on select "A Move to Remember LLC ABF Freight Alero [PERSON_NAME] Canada Post CDS Ceva Log…" at bounding box center [98, 54] width 98 height 8
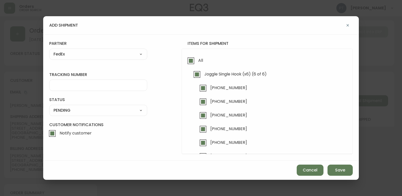
click at [100, 88] on div at bounding box center [98, 84] width 98 height 11
click at [118, 111] on select "SHIPPED PENDING CANCELLED" at bounding box center [98, 110] width 98 height 8
click at [49, 106] on select "SHIPPED PENDING CANCELLED" at bounding box center [98, 110] width 98 height 8
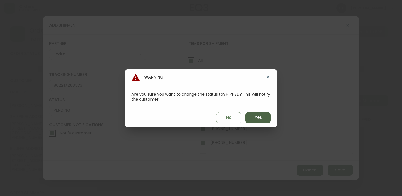
click at [264, 121] on button "Yes" at bounding box center [258, 117] width 25 height 11
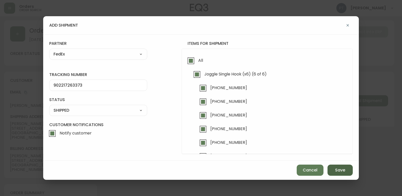
click at [346, 164] on div "Cancel Save" at bounding box center [201, 169] width 316 height 19
click at [345, 169] on span "Save" at bounding box center [340, 170] width 10 height 6
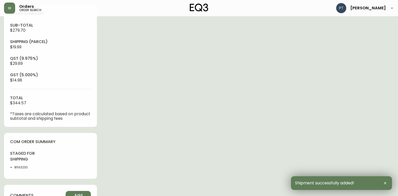
scroll to position [267, 0]
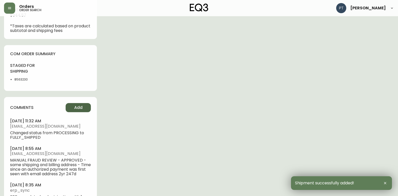
click at [78, 112] on button "Add" at bounding box center [78, 107] width 25 height 9
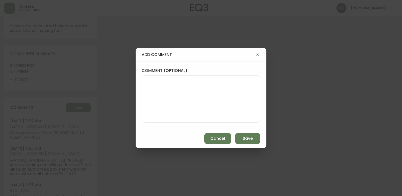
click at [186, 87] on textarea "comment (optional)" at bounding box center [201, 99] width 110 height 40
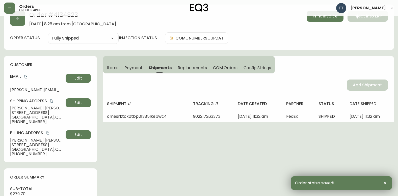
scroll to position [0, 0]
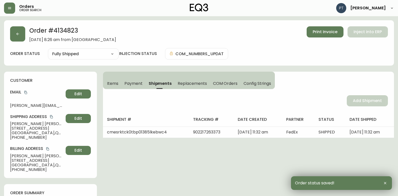
click at [9, 31] on div "Order # 4134823 [DATE] 8:26 am from CA_EN Print Invoice Inject into ERP order s…" at bounding box center [199, 42] width 390 height 45
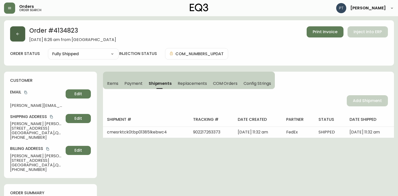
click at [14, 33] on button "button" at bounding box center [17, 33] width 15 height 15
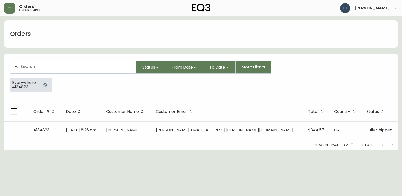
click at [78, 77] on form "Status From Date To Date More Filters Everywhere 4134823" at bounding box center [201, 78] width 394 height 47
click at [78, 73] on div at bounding box center [73, 67] width 126 height 12
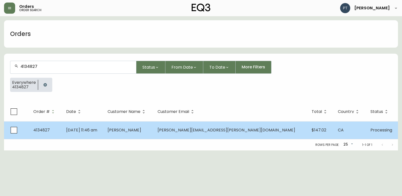
click at [104, 126] on td "[DATE] 11:46 am" at bounding box center [82, 130] width 41 height 18
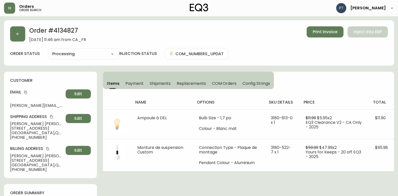
click at [153, 82] on span "Shipments" at bounding box center [160, 83] width 21 height 5
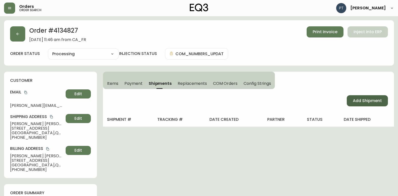
click at [369, 101] on span "Add Shipment" at bounding box center [367, 101] width 29 height 6
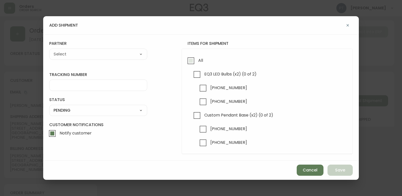
click at [194, 62] on input "All" at bounding box center [191, 61] width 12 height 12
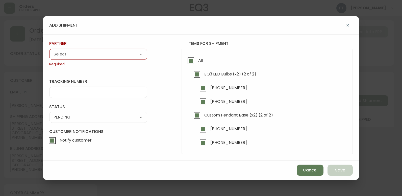
click at [124, 49] on div "A Move to Remember LLC ABF Freight Alero [PERSON_NAME] Canada Post CDS Ceva Log…" at bounding box center [98, 54] width 98 height 11
click at [123, 57] on select "A Move to Remember LLC ABF Freight Alero [PERSON_NAME] Canada Post CDS Ceva Log…" at bounding box center [98, 54] width 98 height 8
click at [49, 50] on select "A Move to Remember LLC ABF Freight Alero [PERSON_NAME] Canada Post CDS Ceva Log…" at bounding box center [98, 54] width 98 height 8
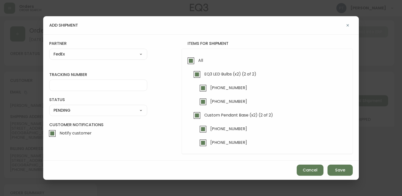
click at [88, 88] on div at bounding box center [98, 84] width 98 height 11
click at [140, 114] on select "SHIPPED PENDING CANCELLED" at bounding box center [98, 110] width 98 height 8
click at [49, 106] on select "SHIPPED PENDING CANCELLED" at bounding box center [98, 110] width 98 height 8
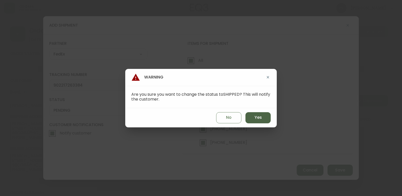
click at [260, 119] on span "Yes" at bounding box center [258, 117] width 7 height 6
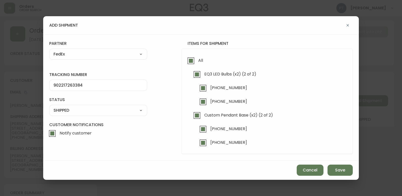
click at [338, 163] on div "Cancel Save" at bounding box center [201, 169] width 316 height 19
click at [338, 167] on span "Save" at bounding box center [340, 170] width 10 height 6
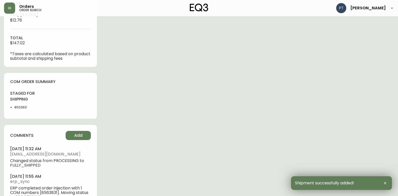
scroll to position [257, 0]
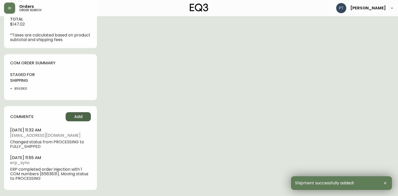
click at [81, 114] on span "Add" at bounding box center [78, 117] width 8 height 6
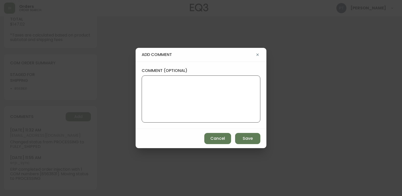
click at [207, 109] on textarea "comment (optional)" at bounding box center [201, 99] width 110 height 40
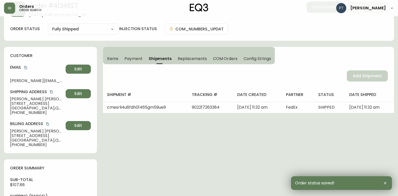
scroll to position [0, 0]
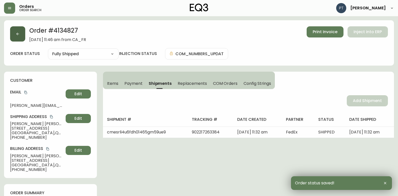
click at [15, 30] on button "button" at bounding box center [17, 33] width 15 height 15
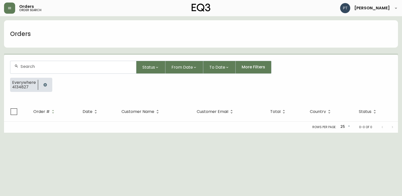
click at [79, 66] on input "text" at bounding box center [76, 66] width 112 height 5
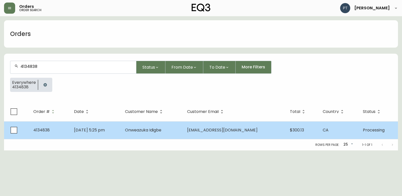
click at [144, 138] on td "Onweazuka Idigbe" at bounding box center [152, 130] width 62 height 18
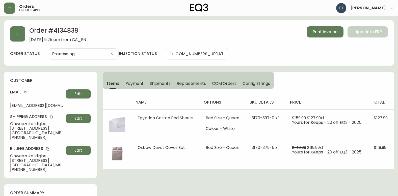
click at [163, 81] on span "Shipments" at bounding box center [160, 83] width 21 height 5
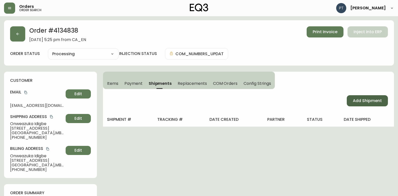
click at [358, 101] on span "Add Shipment" at bounding box center [367, 101] width 29 height 6
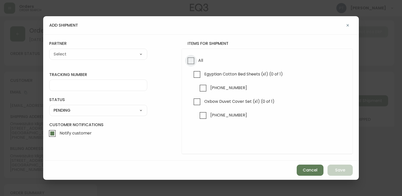
drag, startPoint x: 190, startPoint y: 60, endPoint x: 159, endPoint y: 60, distance: 30.3
click at [189, 60] on input "All" at bounding box center [191, 61] width 12 height 12
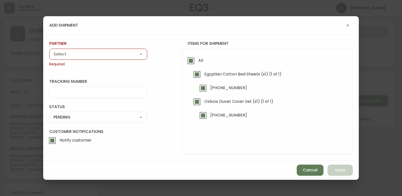
drag, startPoint x: 130, startPoint y: 57, endPoint x: 123, endPoint y: 56, distance: 7.4
click at [130, 57] on select "A Move to Remember LLC ABF Freight Alero [PERSON_NAME] Canada Post CDS Ceva Log…" at bounding box center [98, 54] width 98 height 8
click at [49, 50] on select "A Move to Remember LLC ABF Freight Alero [PERSON_NAME] Canada Post CDS Ceva Log…" at bounding box center [98, 54] width 98 height 8
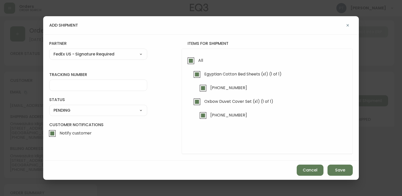
click at [109, 53] on select "A Move to Remember LLC ABF Freight Alero [PERSON_NAME] Canada Post CDS Ceva Log…" at bounding box center [98, 54] width 98 height 8
click at [49, 50] on select "A Move to Remember LLC ABF Freight Alero [PERSON_NAME] Canada Post CDS Ceva Log…" at bounding box center [98, 54] width 98 height 8
click at [91, 90] on div at bounding box center [98, 84] width 98 height 11
click at [127, 106] on div "SHIPPED PENDING CANCELLED" at bounding box center [98, 110] width 98 height 11
click at [127, 113] on select "SHIPPED PENDING CANCELLED" at bounding box center [98, 110] width 98 height 8
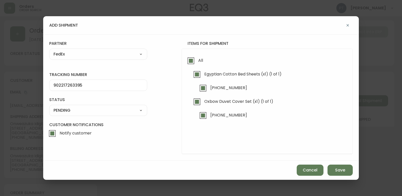
click at [49, 106] on select "SHIPPED PENDING CANCELLED" at bounding box center [98, 110] width 98 height 8
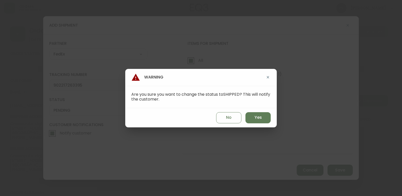
drag, startPoint x: 248, startPoint y: 110, endPoint x: 290, endPoint y: 139, distance: 50.5
click at [247, 110] on div "No Yes" at bounding box center [201, 117] width 152 height 19
click at [258, 115] on span "Yes" at bounding box center [258, 117] width 7 height 6
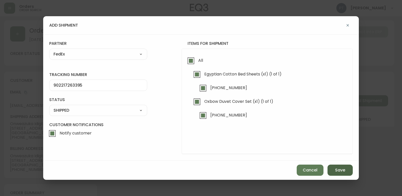
click at [336, 170] on span "Save" at bounding box center [340, 170] width 10 height 6
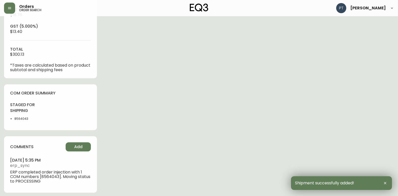
scroll to position [230, 0]
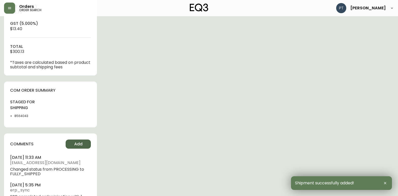
click at [84, 148] on button "Add" at bounding box center [78, 143] width 25 height 9
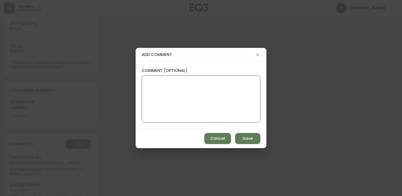
click at [169, 101] on textarea "comment (optional)" at bounding box center [201, 99] width 110 height 40
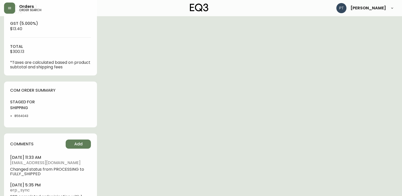
click at [66, 139] on button "Add" at bounding box center [78, 143] width 25 height 9
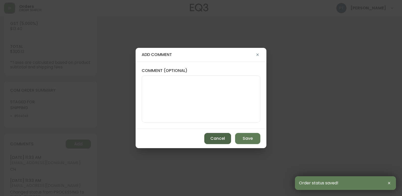
click at [206, 138] on button "Cancel" at bounding box center [217, 138] width 27 height 11
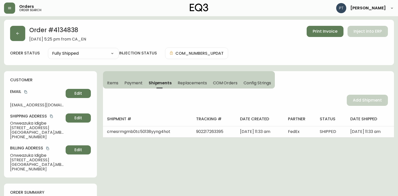
scroll to position [0, 0]
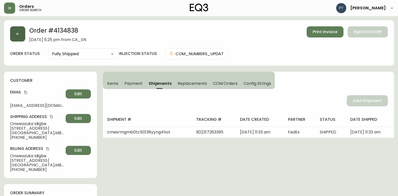
click at [13, 34] on button "button" at bounding box center [17, 33] width 15 height 15
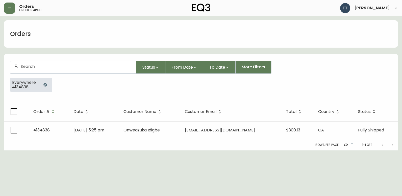
click at [69, 76] on form "Status From Date To Date More Filters Everywhere 4134838" at bounding box center [201, 78] width 394 height 47
click at [70, 73] on div at bounding box center [73, 67] width 126 height 12
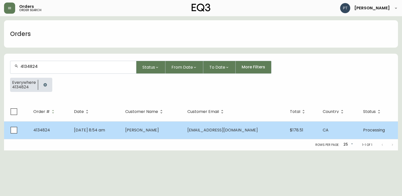
click at [181, 128] on td "[PERSON_NAME]" at bounding box center [152, 130] width 62 height 18
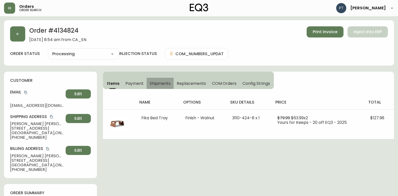
click at [163, 84] on span "Shipments" at bounding box center [160, 83] width 21 height 5
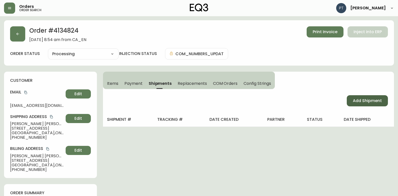
click at [359, 102] on span "Add Shipment" at bounding box center [367, 101] width 29 height 6
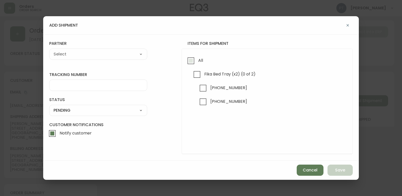
click at [201, 65] on div "All Fika Bed Tray (x2) (0 of 2) [PHONE_NUMBER] [PHONE_NUMBER]" at bounding box center [267, 101] width 171 height 105
drag, startPoint x: 201, startPoint y: 65, endPoint x: 195, endPoint y: 61, distance: 7.0
click at [195, 61] on input "All" at bounding box center [191, 61] width 12 height 12
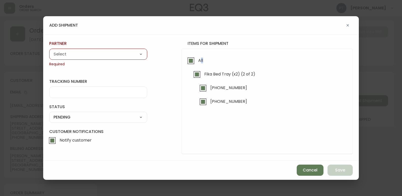
click at [106, 55] on select "A Move to Remember LLC ABF Freight Alero [PERSON_NAME] Canada Post CDS Ceva Log…" at bounding box center [98, 54] width 98 height 8
click at [49, 50] on select "A Move to Remember LLC ABF Freight Alero [PERSON_NAME] Canada Post CDS Ceva Log…" at bounding box center [98, 54] width 98 height 8
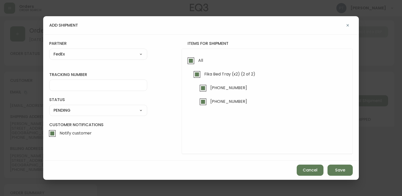
click at [89, 88] on div at bounding box center [98, 84] width 98 height 11
drag, startPoint x: 124, startPoint y: 102, endPoint x: 122, endPoint y: 109, distance: 6.6
click at [124, 103] on div "status PENDING SHIPPED PENDING CANCELLED" at bounding box center [98, 106] width 98 height 19
click at [122, 109] on select "SHIPPED PENDING CANCELLED" at bounding box center [98, 110] width 98 height 8
click at [49, 106] on select "SHIPPED PENDING CANCELLED" at bounding box center [98, 110] width 98 height 8
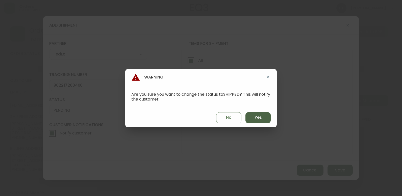
click at [260, 119] on button "Yes" at bounding box center [258, 117] width 25 height 11
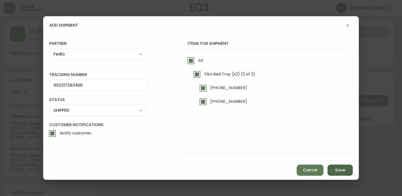
drag, startPoint x: 348, startPoint y: 167, endPoint x: 341, endPoint y: 169, distance: 6.4
click at [341, 169] on div "add shipment tracking number 902217263400 status SHIPPED SHIPPED PENDING CANCEL…" at bounding box center [201, 98] width 402 height 196
click at [341, 169] on span "Save" at bounding box center [340, 170] width 10 height 6
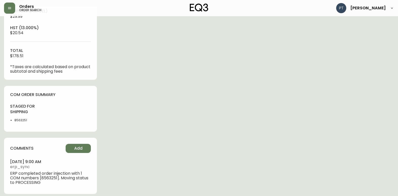
scroll to position [214, 0]
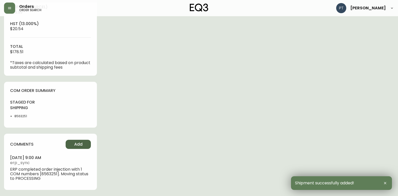
click at [87, 146] on button "Add" at bounding box center [78, 143] width 25 height 9
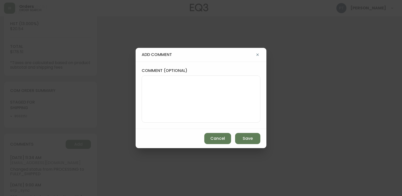
click at [184, 106] on textarea "comment (optional)" at bounding box center [201, 99] width 110 height 40
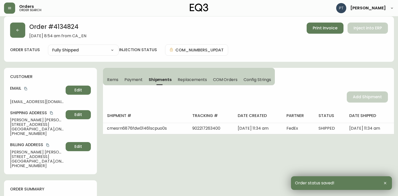
scroll to position [0, 0]
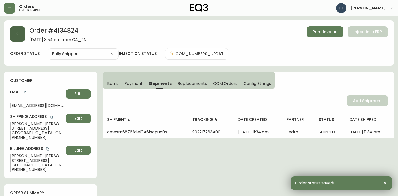
click at [22, 34] on button "button" at bounding box center [17, 33] width 15 height 15
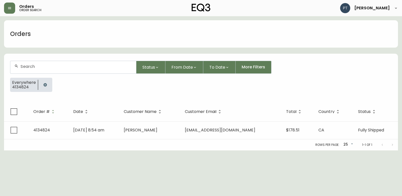
click at [44, 63] on div at bounding box center [73, 67] width 126 height 12
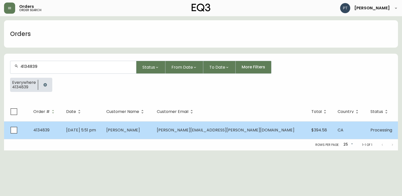
click at [147, 135] on td "[PERSON_NAME]" at bounding box center [127, 130] width 50 height 18
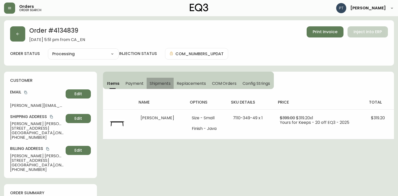
click at [157, 82] on span "Shipments" at bounding box center [160, 83] width 21 height 5
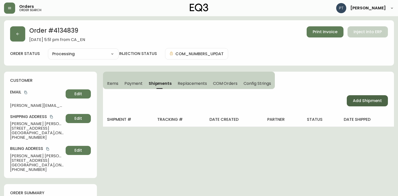
click at [377, 103] on span "Add Shipment" at bounding box center [367, 101] width 29 height 6
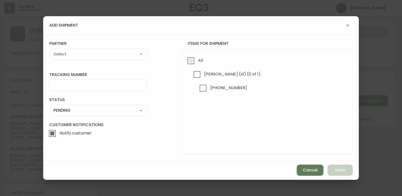
click at [190, 60] on input "All" at bounding box center [191, 61] width 12 height 12
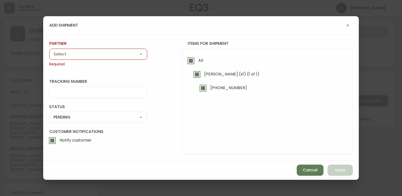
click at [106, 54] on select "A Move to Remember LLC ABF Freight Alero [PERSON_NAME] Canada Post CDS Ceva Log…" at bounding box center [98, 54] width 98 height 8
click at [49, 50] on select "A Move to Remember LLC ABF Freight Alero [PERSON_NAME] Canada Post CDS Ceva Log…" at bounding box center [98, 54] width 98 height 8
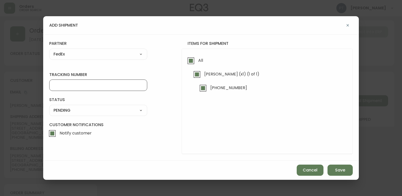
click at [79, 87] on input "tracking number" at bounding box center [98, 85] width 89 height 5
click at [115, 110] on select "SHIPPED PENDING CANCELLED" at bounding box center [98, 110] width 98 height 8
click at [49, 106] on select "SHIPPED PENDING CANCELLED" at bounding box center [98, 110] width 98 height 8
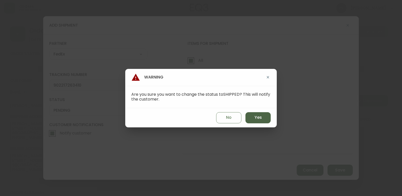
drag, startPoint x: 263, startPoint y: 115, endPoint x: 269, endPoint y: 119, distance: 7.0
click at [262, 115] on button "Yes" at bounding box center [258, 117] width 25 height 11
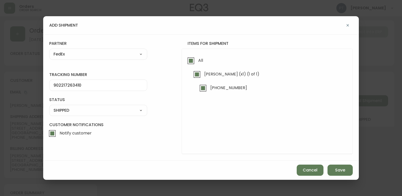
click at [347, 179] on div "add shipment tracking number 902217263410 status SHIPPED SHIPPED PENDING CANCEL…" at bounding box center [201, 98] width 402 height 196
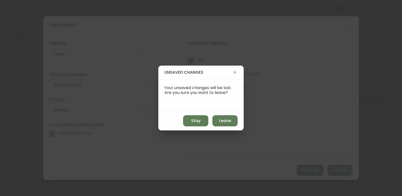
click at [231, 188] on div "unsaved changes Your unsaved changes will be lost. Are you sure you want to lea…" at bounding box center [201, 98] width 402 height 196
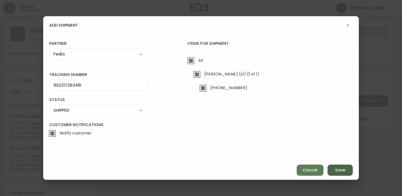
click at [346, 172] on button "Save" at bounding box center [340, 169] width 25 height 11
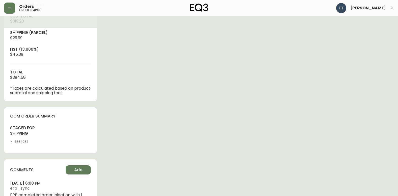
scroll to position [214, 0]
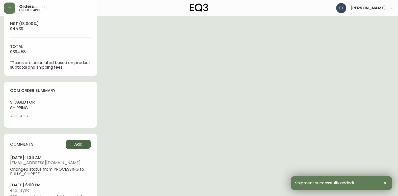
click at [81, 145] on span "Add" at bounding box center [78, 144] width 8 height 6
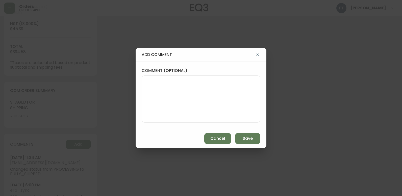
click at [205, 99] on textarea "comment (optional)" at bounding box center [201, 99] width 110 height 40
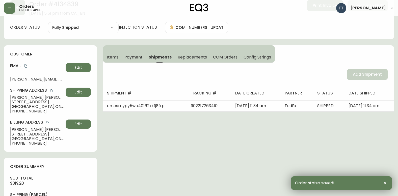
scroll to position [0, 0]
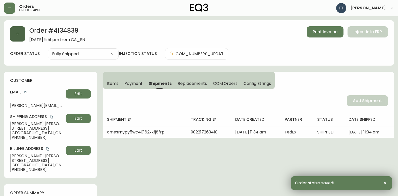
click at [12, 36] on button "button" at bounding box center [17, 33] width 15 height 15
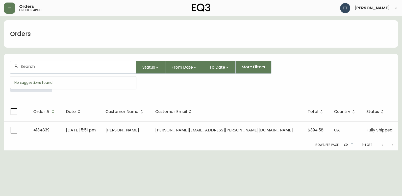
click at [55, 68] on input "text" at bounding box center [76, 66] width 112 height 5
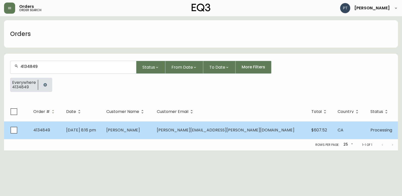
click at [153, 131] on td "[PERSON_NAME]" at bounding box center [127, 130] width 50 height 18
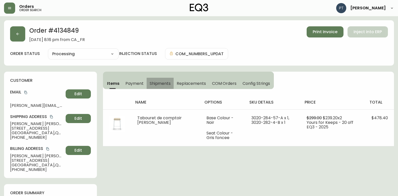
click at [155, 85] on span "Shipments" at bounding box center [160, 83] width 21 height 5
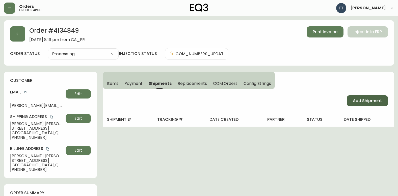
click at [350, 102] on button "Add Shipment" at bounding box center [367, 100] width 41 height 11
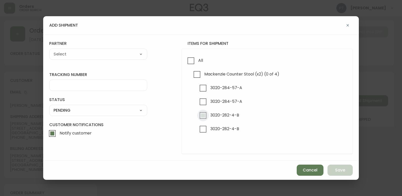
click at [205, 113] on input "3020-282-4-B" at bounding box center [203, 115] width 12 height 12
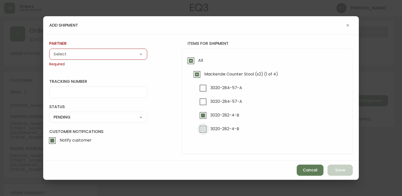
click at [201, 127] on input "3020-282-4-B" at bounding box center [203, 129] width 12 height 12
click at [208, 128] on input "3020-282-4-B" at bounding box center [203, 129] width 12 height 12
click at [209, 128] on label "3020-282-4-B" at bounding box center [218, 129] width 42 height 12
click at [209, 128] on input "3020-282-4-B" at bounding box center [203, 129] width 12 height 12
drag, startPoint x: 135, startPoint y: 54, endPoint x: 130, endPoint y: 58, distance: 7.0
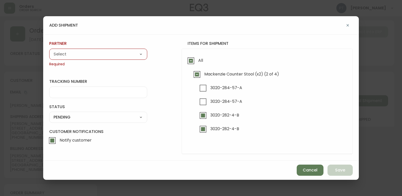
click at [135, 54] on select "A Move to Remember LLC ABF Freight Alero [PERSON_NAME] Canada Post CDS Ceva Log…" at bounding box center [98, 54] width 98 height 8
click at [49, 50] on select "A Move to Remember LLC ABF Freight Alero [PERSON_NAME] Canada Post CDS Ceva Log…" at bounding box center [98, 54] width 98 height 8
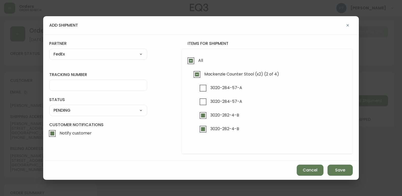
click at [116, 90] on div at bounding box center [98, 84] width 98 height 11
drag, startPoint x: 116, startPoint y: 101, endPoint x: 119, endPoint y: 113, distance: 12.6
click at [116, 101] on label "status" at bounding box center [98, 100] width 98 height 6
click at [119, 114] on div "SHIPPED PENDING CANCELLED" at bounding box center [98, 110] width 98 height 11
click at [118, 114] on select "SHIPPED PENDING CANCELLED" at bounding box center [98, 110] width 98 height 8
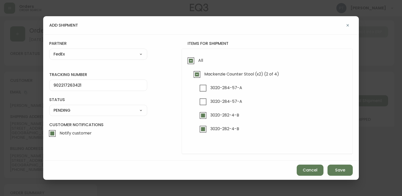
click at [49, 106] on select "SHIPPED PENDING CANCELLED" at bounding box center [98, 110] width 98 height 8
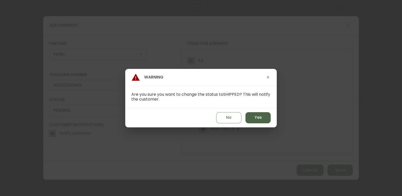
click at [258, 117] on span "Yes" at bounding box center [258, 117] width 7 height 6
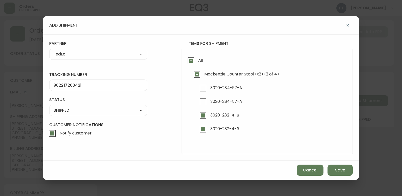
click at [335, 171] on button "Save" at bounding box center [340, 169] width 25 height 11
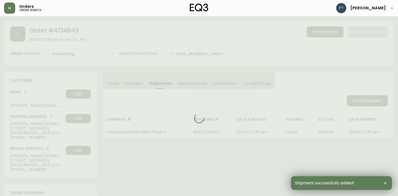
click at [359, 99] on div at bounding box center [199, 118] width 390 height 196
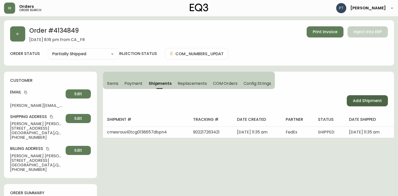
click at [359, 99] on span "Add Shipment" at bounding box center [367, 101] width 29 height 6
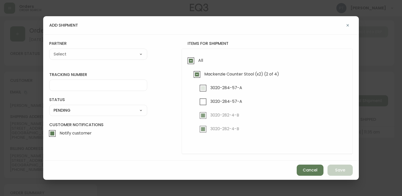
click at [209, 89] on span "3020-284-57-A" at bounding box center [225, 87] width 33 height 11
click at [209, 89] on input "3020-284-57-A" at bounding box center [203, 88] width 12 height 12
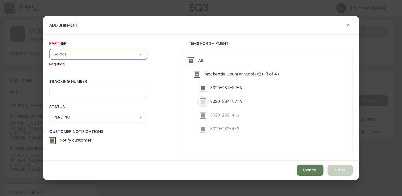
click at [199, 104] on input "3020-284-57-A" at bounding box center [203, 102] width 12 height 12
click at [131, 54] on select "A Move to Remember LLC ABF Freight Alero [PERSON_NAME] Canada Post CDS Ceva Log…" at bounding box center [98, 54] width 98 height 8
click at [49, 50] on select "A Move to Remember LLC ABF Freight Alero [PERSON_NAME] Canada Post CDS Ceva Log…" at bounding box center [98, 54] width 98 height 8
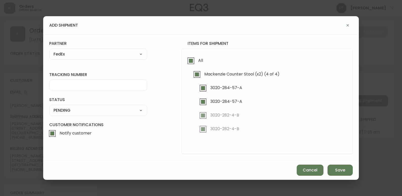
drag, startPoint x: 92, startPoint y: 81, endPoint x: 94, endPoint y: 87, distance: 6.6
click at [92, 83] on div at bounding box center [98, 84] width 98 height 11
click at [111, 110] on select "SHIPPED PENDING CANCELLED" at bounding box center [98, 110] width 98 height 8
click at [49, 106] on select "SHIPPED PENDING CANCELLED" at bounding box center [98, 110] width 98 height 8
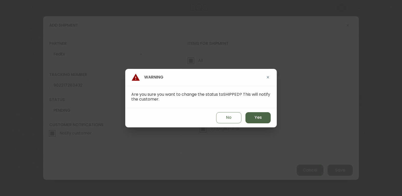
click at [259, 117] on span "Yes" at bounding box center [258, 117] width 7 height 6
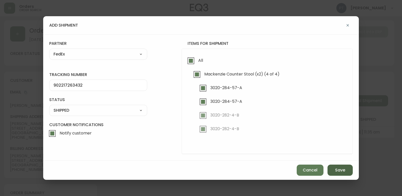
click at [335, 168] on button "Save" at bounding box center [340, 169] width 25 height 11
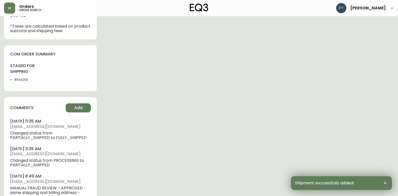
scroll to position [303, 0]
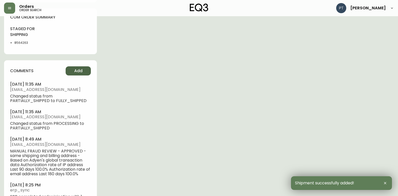
click at [77, 65] on div "comments Add [DATE] 11:35 am [EMAIL_ADDRESS][DOMAIN_NAME] Changed status from P…" at bounding box center [50, 138] width 93 height 157
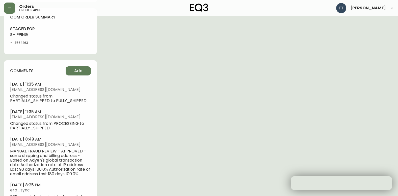
click at [86, 77] on div "comments Add [DATE] 11:35 am [EMAIL_ADDRESS][DOMAIN_NAME] Changed status from P…" at bounding box center [50, 138] width 93 height 157
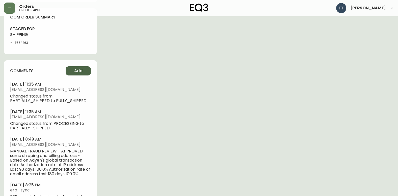
click at [85, 74] on button "Add" at bounding box center [78, 70] width 25 height 9
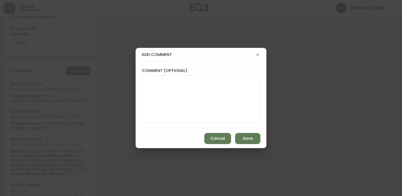
drag, startPoint x: 85, startPoint y: 74, endPoint x: 164, endPoint y: 84, distance: 79.8
click at [165, 82] on textarea "comment (optional)" at bounding box center [201, 99] width 110 height 40
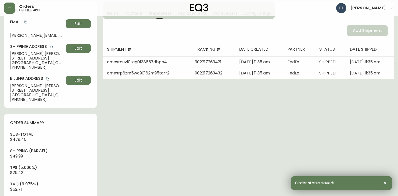
scroll to position [0, 0]
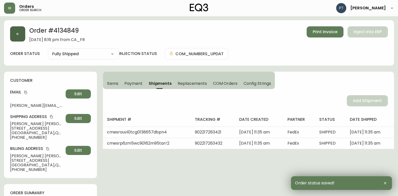
click at [20, 37] on button "button" at bounding box center [17, 33] width 15 height 15
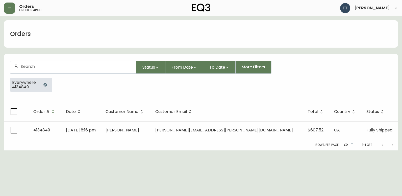
click at [58, 64] on input "text" at bounding box center [76, 66] width 112 height 5
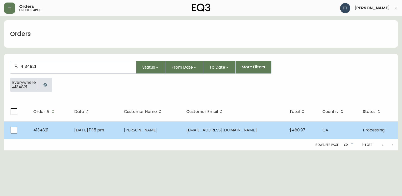
click at [182, 136] on td "[PERSON_NAME]" at bounding box center [151, 130] width 62 height 18
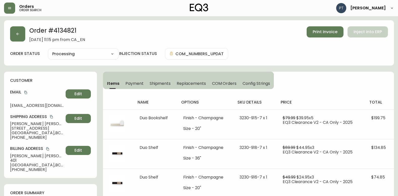
click at [158, 82] on span "Shipments" at bounding box center [160, 83] width 21 height 5
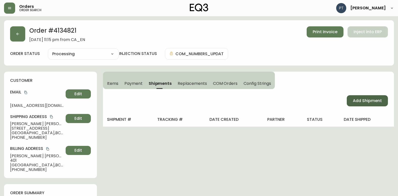
click at [357, 100] on span "Add Shipment" at bounding box center [367, 101] width 29 height 6
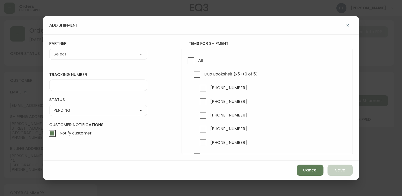
click at [183, 57] on div "All Duo Bookshelf (x5) (0 of 5) [PHONE_NUMBER] [PHONE_NUMBER] [PHONE_NUMBER] [P…" at bounding box center [267, 101] width 171 height 105
click at [193, 60] on input "All" at bounding box center [191, 61] width 12 height 12
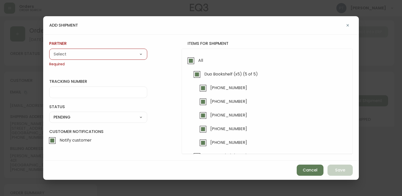
click at [135, 54] on select "A Move to Remember LLC ABF Freight Alero [PERSON_NAME] Canada Post CDS Ceva Log…" at bounding box center [98, 54] width 98 height 8
click at [49, 50] on select "A Move to Remember LLC ABF Freight Alero [PERSON_NAME] Canada Post CDS Ceva Log…" at bounding box center [98, 54] width 98 height 8
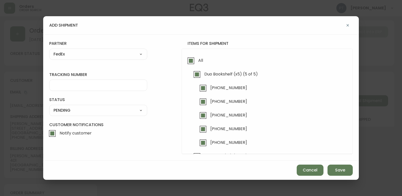
click at [107, 87] on input "tracking number" at bounding box center [98, 85] width 89 height 5
click at [138, 113] on select "SHIPPED PENDING CANCELLED" at bounding box center [98, 110] width 98 height 8
click at [49, 106] on select "SHIPPED PENDING CANCELLED" at bounding box center [98, 110] width 98 height 8
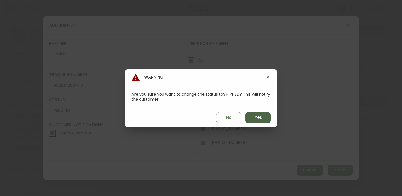
drag, startPoint x: 250, startPoint y: 117, endPoint x: 401, endPoint y: 192, distance: 168.6
click at [250, 117] on button "Yes" at bounding box center [258, 117] width 25 height 11
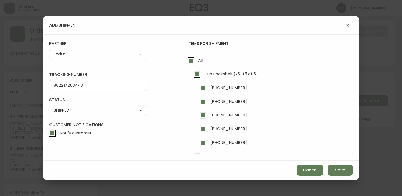
click at [343, 163] on div "Cancel Save" at bounding box center [201, 169] width 316 height 19
click at [343, 172] on span "Save" at bounding box center [340, 170] width 10 height 6
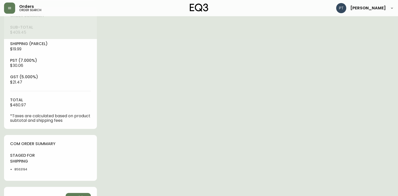
scroll to position [230, 0]
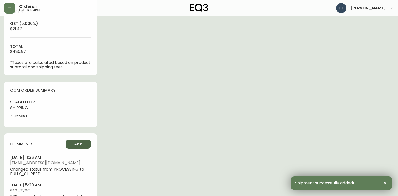
click at [79, 146] on span "Add" at bounding box center [78, 144] width 8 height 6
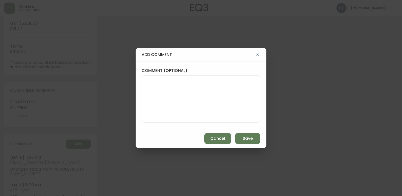
click at [164, 105] on textarea "comment (optional)" at bounding box center [201, 99] width 110 height 40
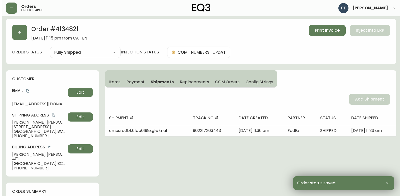
scroll to position [0, 0]
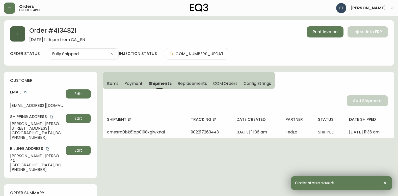
click at [11, 36] on button "button" at bounding box center [17, 33] width 15 height 15
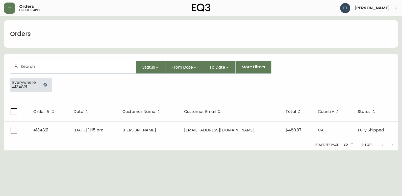
click at [43, 64] on div at bounding box center [73, 67] width 126 height 12
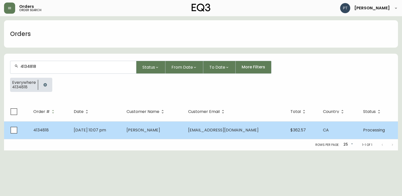
click at [150, 130] on span "[PERSON_NAME]" at bounding box center [144, 130] width 34 height 6
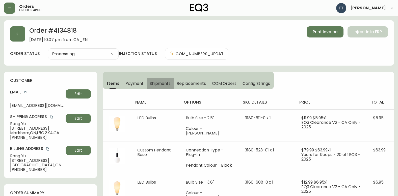
click at [157, 84] on span "Shipments" at bounding box center [160, 83] width 21 height 5
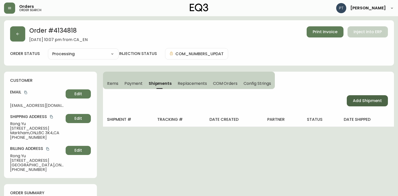
click at [369, 102] on span "Add Shipment" at bounding box center [367, 101] width 29 height 6
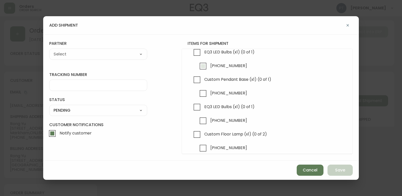
scroll to position [42, 0]
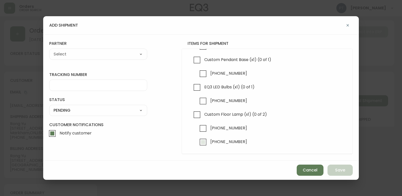
click at [206, 143] on input "[PHONE_NUMBER]" at bounding box center [203, 142] width 12 height 12
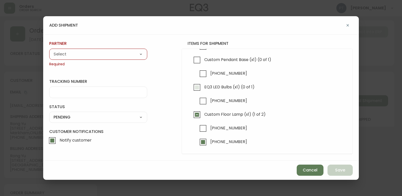
click at [200, 90] on input "EQ3 LED Bulbs (x1) (0 of 1)" at bounding box center [197, 87] width 12 height 12
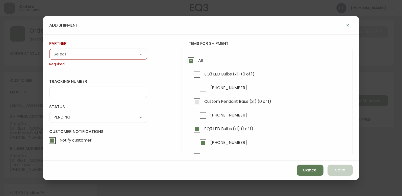
click at [195, 102] on input "Custom Pendant Base (x1) (0 of 1)" at bounding box center [197, 102] width 12 height 12
click at [200, 76] on input "EQ3 LED Bulbs (x1) (0 of 1)" at bounding box center [197, 74] width 12 height 12
click at [119, 59] on div "A Move to Remember LLC ABF Freight Alero [PERSON_NAME] Canada Post CDS Ceva Log…" at bounding box center [98, 54] width 98 height 11
drag, startPoint x: 120, startPoint y: 51, endPoint x: 119, endPoint y: 57, distance: 6.4
click at [119, 52] on select "A Move to Remember LLC ABF Freight Alero [PERSON_NAME] Canada Post CDS Ceva Log…" at bounding box center [98, 54] width 98 height 8
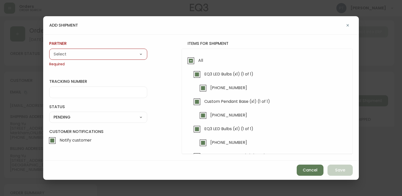
click at [49, 50] on select "A Move to Remember LLC ABF Freight Alero [PERSON_NAME] Canada Post CDS Ceva Log…" at bounding box center [98, 54] width 98 height 8
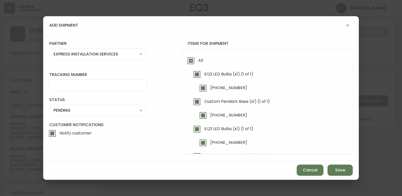
click at [93, 87] on input "tracking number" at bounding box center [98, 85] width 89 height 5
click at [116, 56] on select "A Move to Remember LLC ABF Freight Alero [PERSON_NAME] Canada Post CDS Ceva Log…" at bounding box center [98, 54] width 98 height 8
click at [49, 50] on select "A Move to Remember LLC ABF Freight Alero [PERSON_NAME] Canada Post CDS Ceva Log…" at bounding box center [98, 54] width 98 height 8
click at [72, 85] on input "tracking number" at bounding box center [98, 85] width 89 height 5
click at [109, 111] on select "SHIPPED PENDING CANCELLED" at bounding box center [98, 110] width 98 height 8
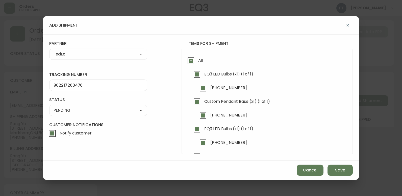
click at [49, 106] on select "SHIPPED PENDING CANCELLED" at bounding box center [98, 110] width 98 height 8
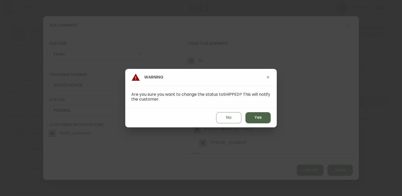
click at [258, 117] on span "Yes" at bounding box center [258, 117] width 7 height 6
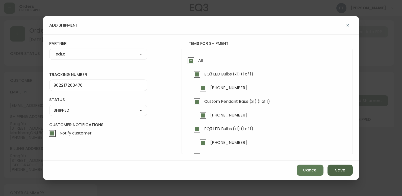
click at [332, 168] on button "Save" at bounding box center [340, 169] width 25 height 11
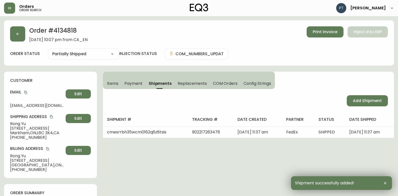
click at [359, 100] on span "Add Shipment" at bounding box center [367, 101] width 29 height 6
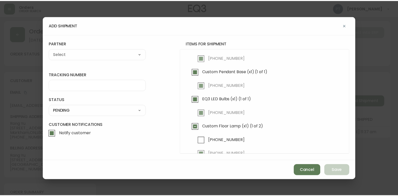
scroll to position [42, 0]
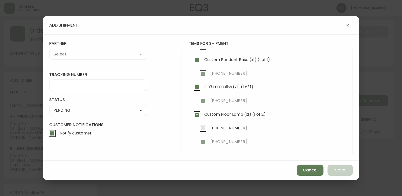
click at [201, 126] on input "[PHONE_NUMBER]" at bounding box center [203, 128] width 12 height 12
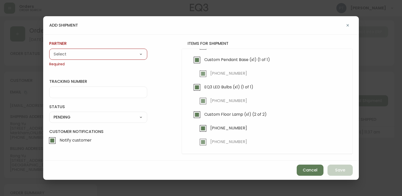
drag, startPoint x: 115, startPoint y: 52, endPoint x: 114, endPoint y: 58, distance: 6.6
click at [115, 52] on select "A Move to Remember LLC ABF Freight Alero [PERSON_NAME] Canada Post CDS Ceva Log…" at bounding box center [98, 54] width 98 height 8
click at [49, 50] on select "A Move to Remember LLC ABF Freight Alero [PERSON_NAME] Canada Post CDS Ceva Log…" at bounding box center [98, 54] width 98 height 8
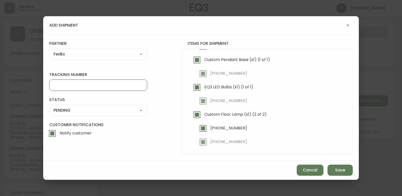
click at [111, 87] on input "tracking number" at bounding box center [98, 85] width 89 height 5
click at [111, 105] on div "SHIPPED PENDING CANCELLED" at bounding box center [98, 110] width 98 height 11
click at [115, 114] on div "SHIPPED PENDING CANCELLED" at bounding box center [98, 110] width 98 height 11
click at [119, 111] on select "SHIPPED PENDING CANCELLED" at bounding box center [98, 110] width 98 height 8
click at [49, 106] on select "SHIPPED PENDING CANCELLED" at bounding box center [98, 110] width 98 height 8
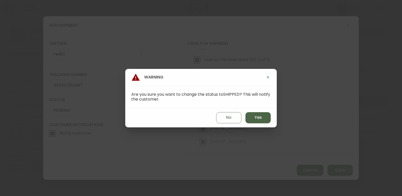
click at [255, 114] on button "Yes" at bounding box center [258, 117] width 25 height 11
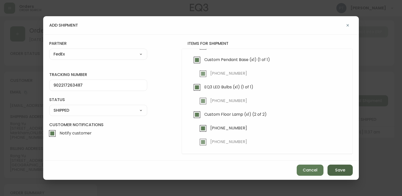
click at [336, 164] on div "add shipment tracking number 902217263487 status SHIPPED SHIPPED PENDING CANCEL…" at bounding box center [201, 97] width 316 height 163
click at [337, 165] on button "Save" at bounding box center [340, 169] width 25 height 11
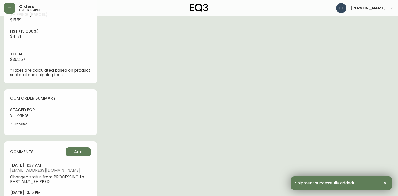
scroll to position [241, 0]
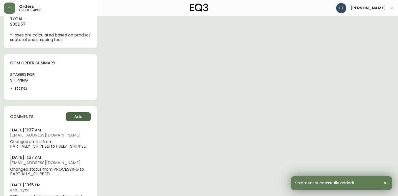
click at [80, 116] on span "Add" at bounding box center [78, 117] width 8 height 6
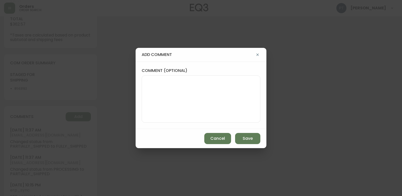
click at [169, 90] on textarea "comment (optional)" at bounding box center [201, 99] width 110 height 40
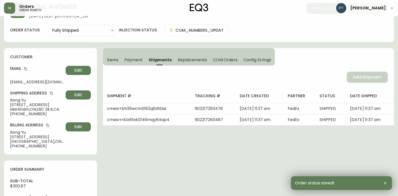
scroll to position [0, 0]
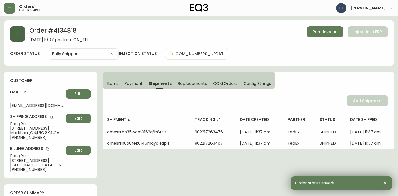
click at [15, 30] on button "button" at bounding box center [17, 33] width 15 height 15
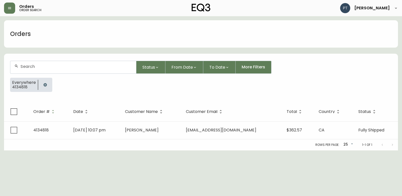
click at [50, 65] on input "text" at bounding box center [76, 66] width 112 height 5
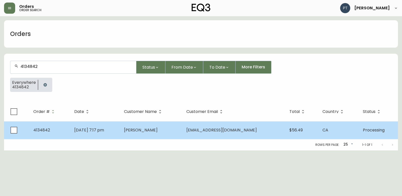
click at [120, 126] on td "[DATE] 7:17 pm" at bounding box center [95, 130] width 50 height 18
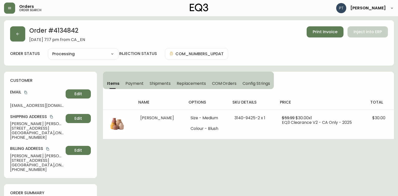
drag, startPoint x: 151, startPoint y: 87, endPoint x: 156, endPoint y: 89, distance: 5.9
click at [152, 86] on button "Shipments" at bounding box center [160, 83] width 27 height 11
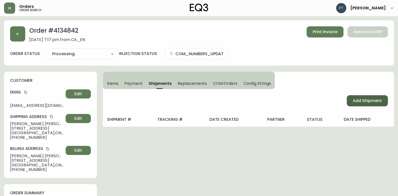
click at [366, 101] on span "Add Shipment" at bounding box center [367, 101] width 29 height 6
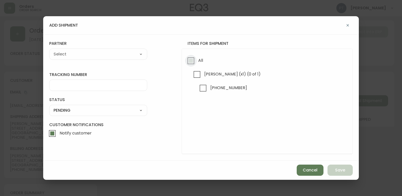
click at [188, 57] on input "All" at bounding box center [191, 61] width 12 height 12
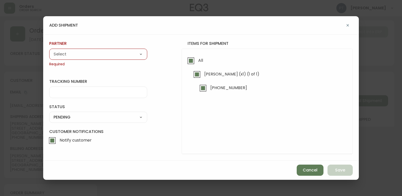
click at [84, 54] on select "A Move to Remember LLC ABF Freight Alero [PERSON_NAME] Canada Post CDS Ceva Log…" at bounding box center [98, 54] width 98 height 8
click at [49, 50] on select "A Move to Remember LLC ABF Freight Alero [PERSON_NAME] Canada Post CDS Ceva Log…" at bounding box center [98, 54] width 98 height 8
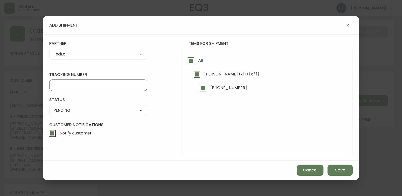
click at [93, 86] on input "tracking number" at bounding box center [98, 85] width 89 height 5
drag, startPoint x: 100, startPoint y: 110, endPoint x: 104, endPoint y: 110, distance: 4.5
click at [100, 110] on select "SHIPPED PENDING CANCELLED" at bounding box center [98, 110] width 98 height 8
click at [49, 106] on select "SHIPPED PENDING CANCELLED" at bounding box center [98, 110] width 98 height 8
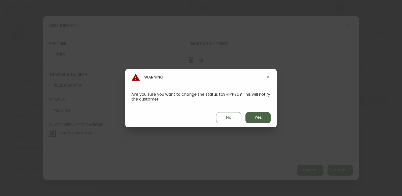
click at [253, 122] on button "Yes" at bounding box center [258, 117] width 25 height 11
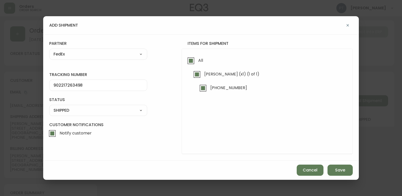
drag, startPoint x: 359, startPoint y: 178, endPoint x: 355, endPoint y: 174, distance: 6.1
click at [359, 178] on div "add shipment tracking number 902217263498 status SHIPPED SHIPPED PENDING CANCEL…" at bounding box center [201, 98] width 402 height 196
click at [353, 173] on div "Cancel Save" at bounding box center [201, 169] width 316 height 19
click at [348, 174] on button "Save" at bounding box center [340, 169] width 25 height 11
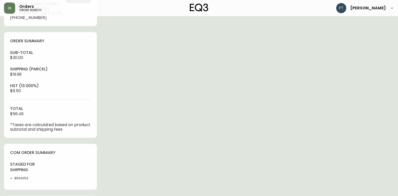
scroll to position [241, 0]
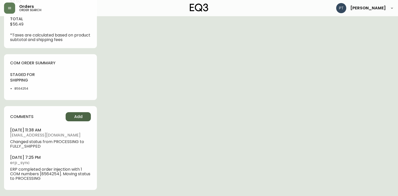
click at [85, 116] on button "Add" at bounding box center [78, 116] width 25 height 9
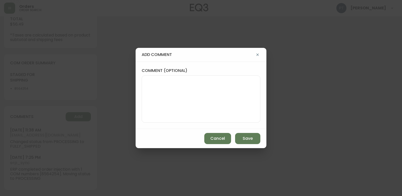
click at [190, 81] on textarea "comment (optional)" at bounding box center [201, 99] width 110 height 40
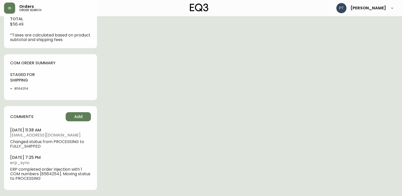
click at [66, 112] on button "Add" at bounding box center [78, 116] width 25 height 9
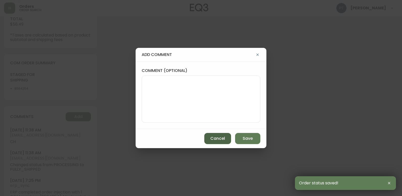
click at [222, 142] on button "Cancel" at bounding box center [217, 138] width 27 height 11
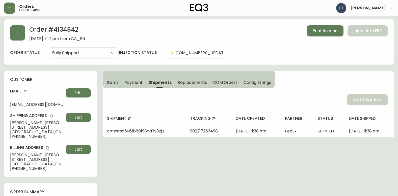
scroll to position [0, 0]
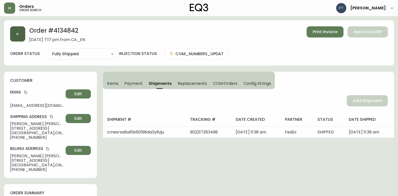
click at [19, 29] on button "button" at bounding box center [17, 33] width 15 height 15
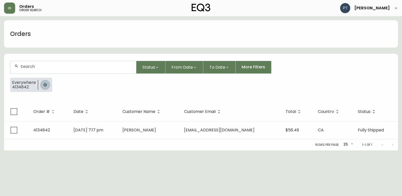
click at [49, 84] on button "button" at bounding box center [45, 85] width 10 height 10
